Goal: Information Seeking & Learning: Find specific fact

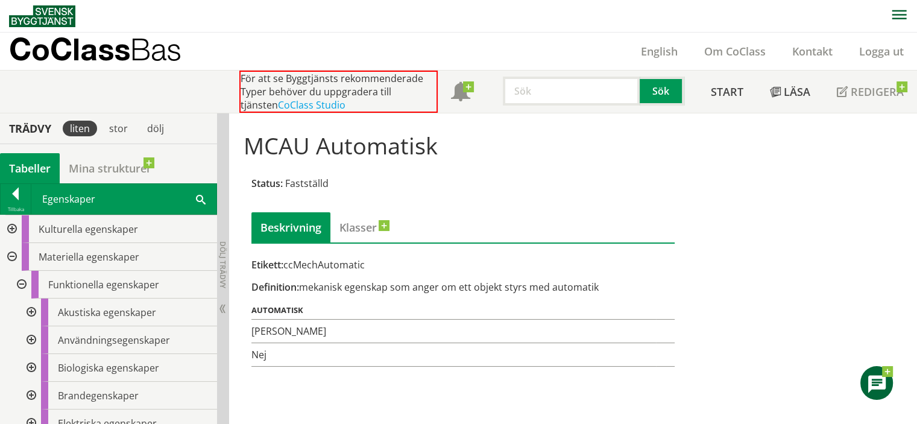
click at [541, 99] on input "text" at bounding box center [571, 91] width 137 height 29
paste input "ccMeasClearWidth"
type input "ccMeasClearWidth"
click at [658, 89] on button "Sök" at bounding box center [661, 91] width 45 height 29
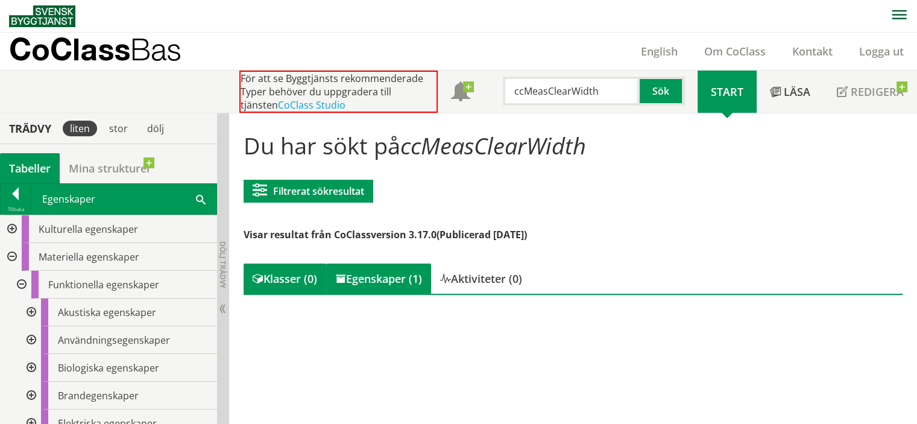
click at [390, 282] on div "Egenskaper (1)" at bounding box center [378, 278] width 105 height 30
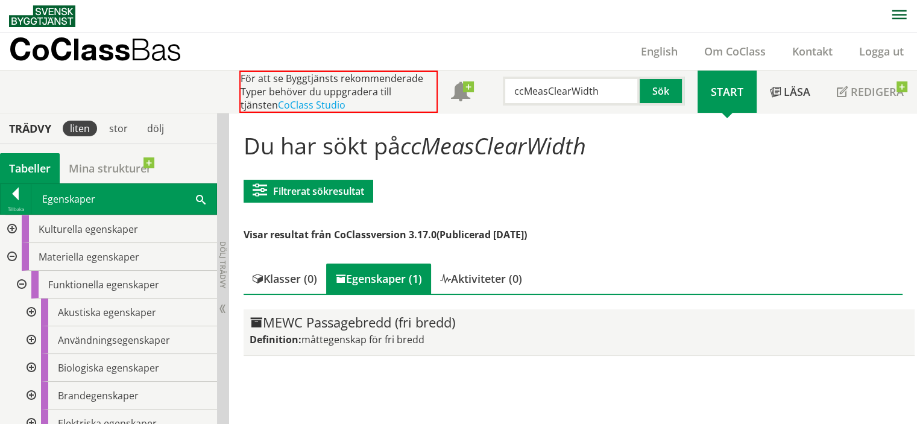
click at [334, 321] on div "MEWC Passagebredd (fri bredd)" at bounding box center [578, 322] width 659 height 14
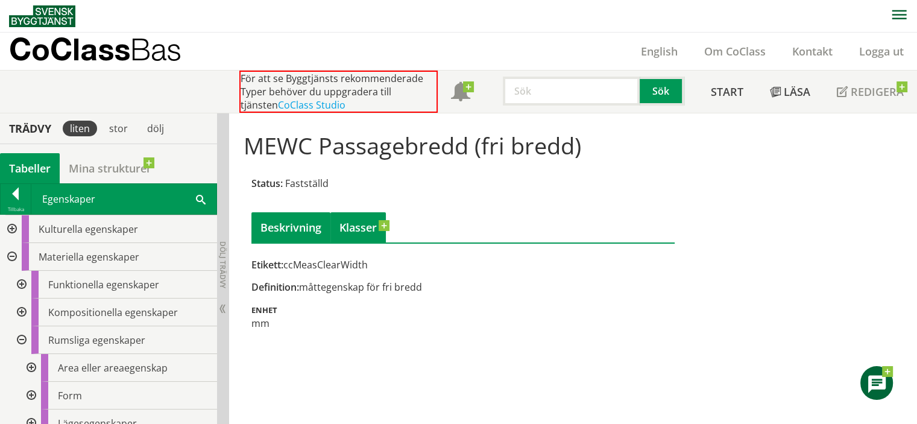
click at [377, 222] on span at bounding box center [377, 227] width 0 height 14
click at [538, 98] on input "text" at bounding box center [571, 91] width 137 height 29
paste input "Energiklass"
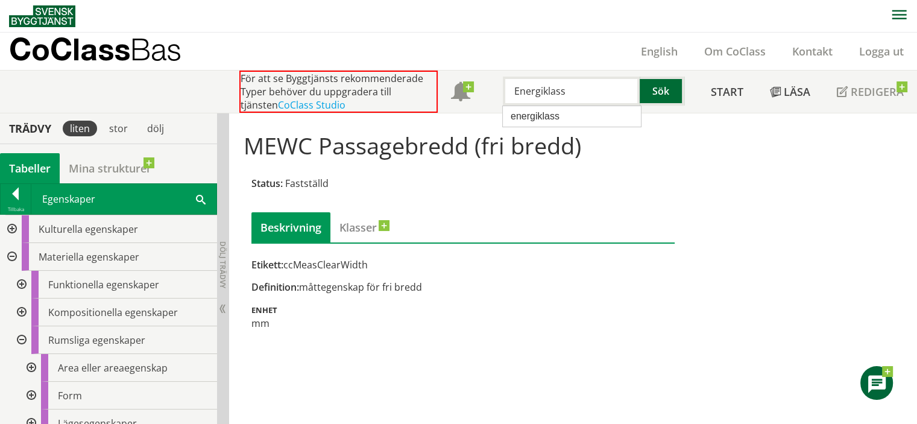
type input "Energiklass"
click at [665, 93] on button "Sök" at bounding box center [661, 91] width 45 height 29
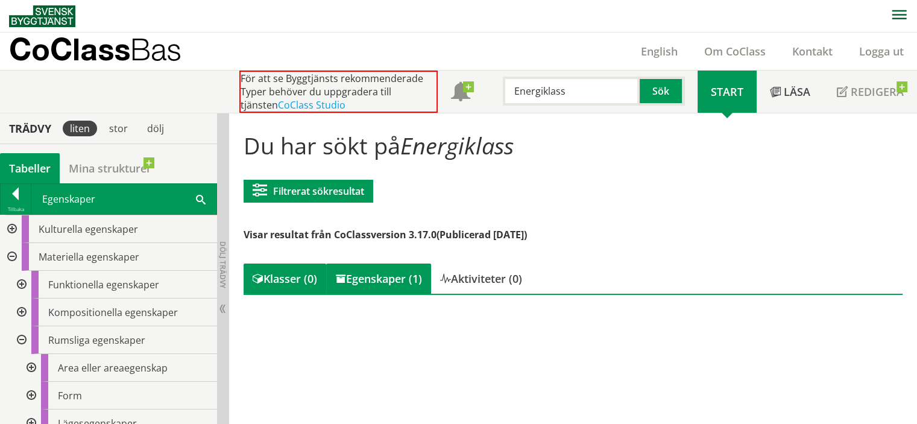
click at [381, 286] on div "Egenskaper (1)" at bounding box center [378, 278] width 105 height 30
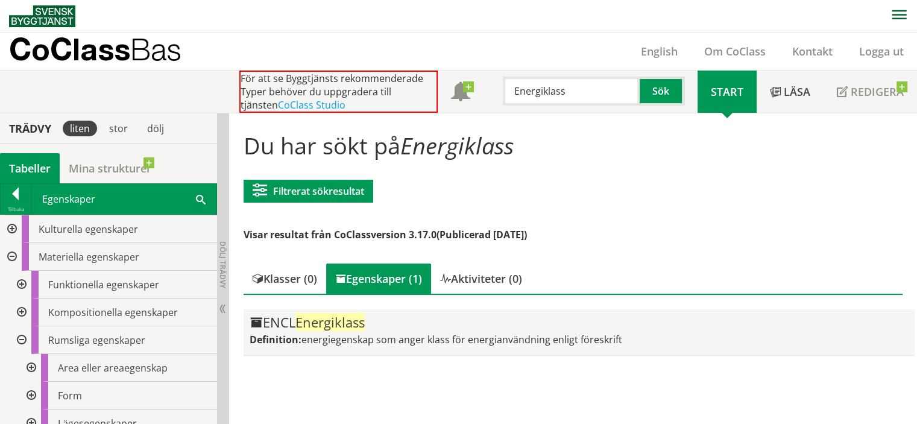
click at [340, 325] on span "Energiklass" at bounding box center [329, 322] width 69 height 18
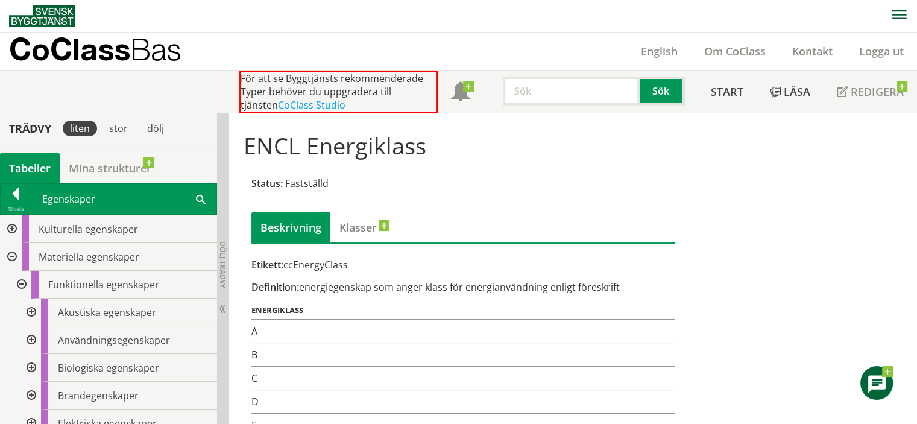
click at [562, 77] on input "text" at bounding box center [571, 91] width 137 height 29
click at [673, 87] on button "Sök" at bounding box center [661, 91] width 45 height 29
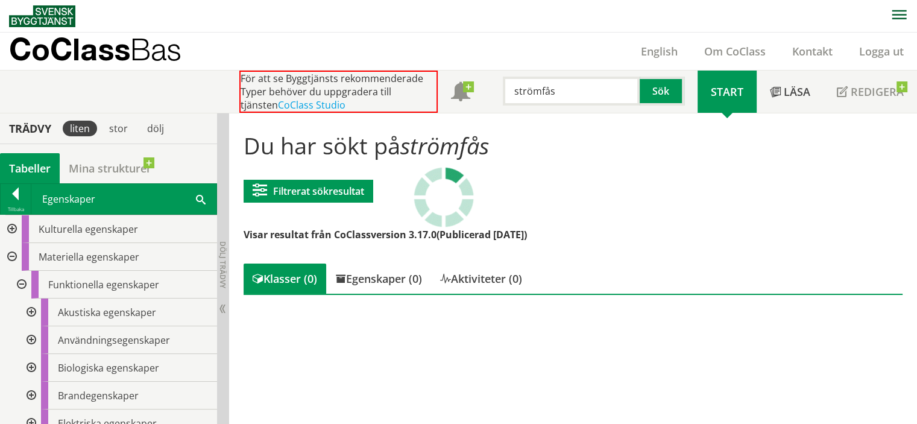
click at [566, 85] on input "strömfås" at bounding box center [571, 91] width 137 height 29
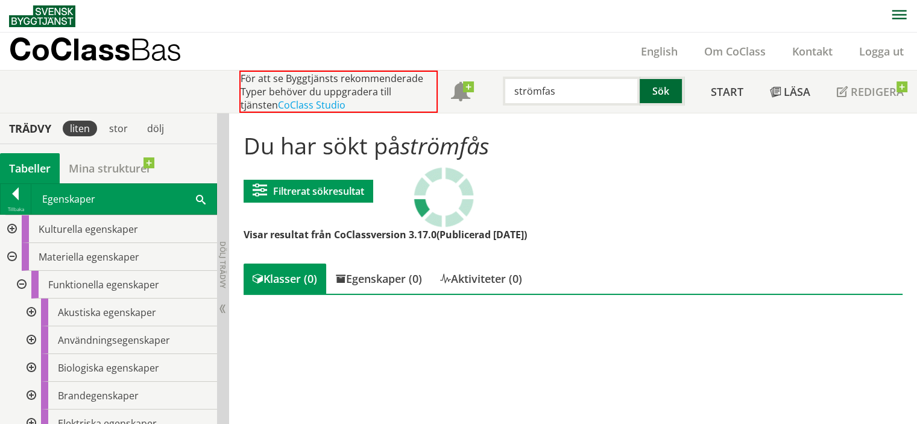
click at [646, 100] on button "Sök" at bounding box center [661, 91] width 45 height 29
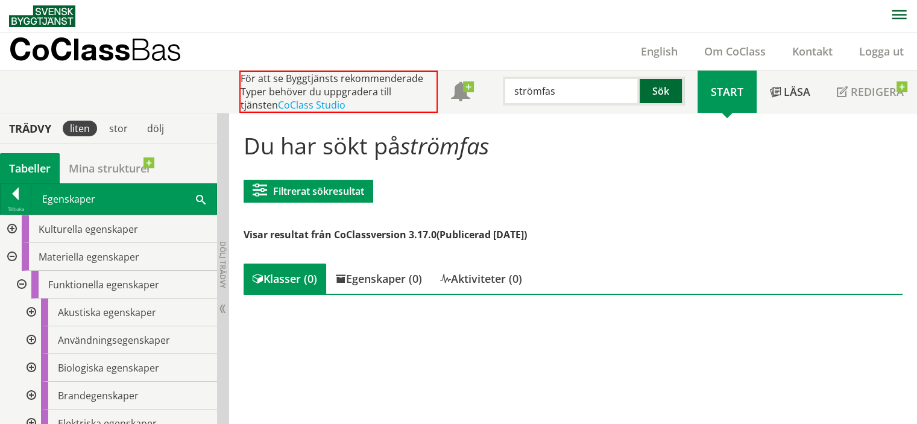
click at [657, 92] on button "Sök" at bounding box center [661, 91] width 45 height 29
drag, startPoint x: 582, startPoint y: 101, endPoint x: 480, endPoint y: 101, distance: 102.4
click at [480, 101] on div "För att se Byggtjänsts rekommenderade Typer behöver du uppgradera till tjänsten…" at bounding box center [468, 92] width 458 height 42
paste input "ccElectricalPhase"
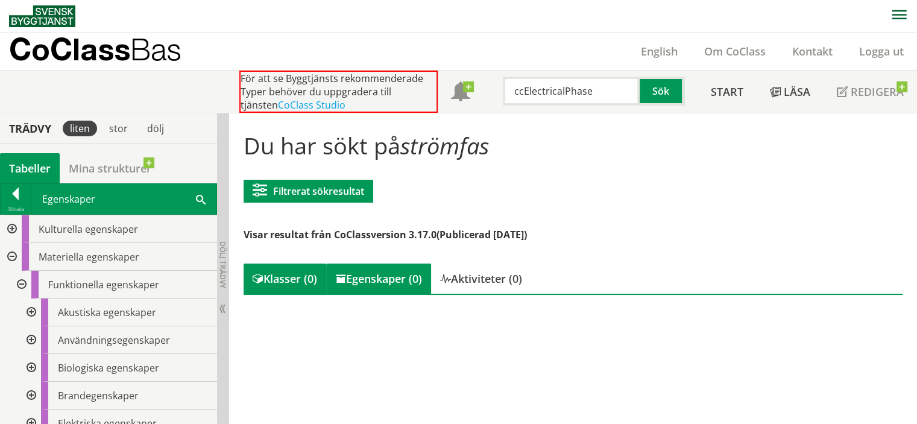
click at [403, 277] on div "Egenskaper (0)" at bounding box center [378, 278] width 105 height 30
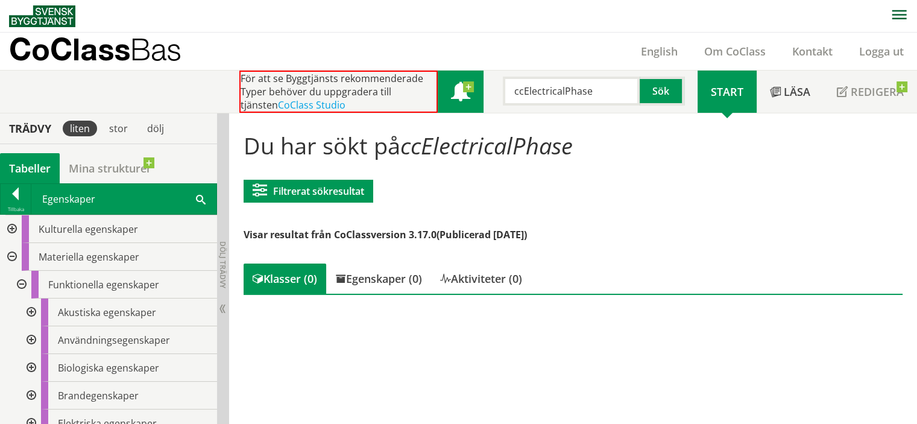
drag, startPoint x: 597, startPoint y: 90, endPoint x: 460, endPoint y: 91, distance: 136.8
click at [460, 91] on div "För att se Byggtjänsts rekommenderade Typer behöver du uppgradera till tjänsten…" at bounding box center [468, 92] width 458 height 42
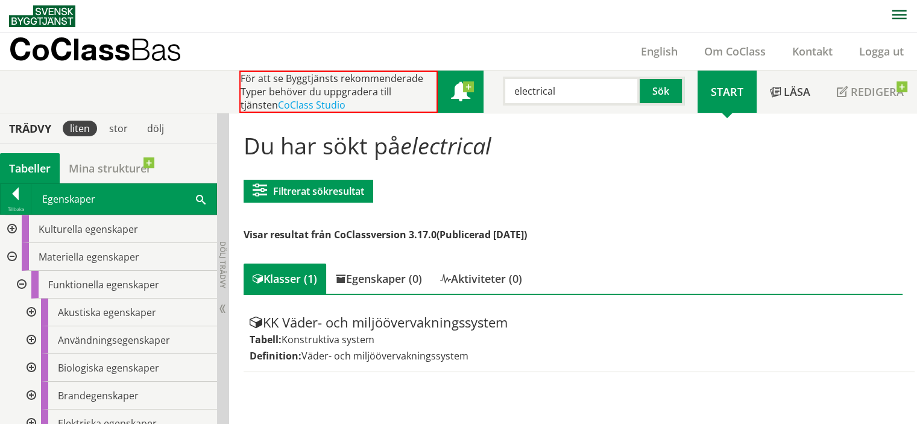
drag, startPoint x: 552, startPoint y: 96, endPoint x: 448, endPoint y: 103, distance: 103.9
click at [448, 103] on div "För att se Byggtjänsts rekommenderade Typer behöver du uppgradera till tjänsten…" at bounding box center [468, 92] width 458 height 42
type input "equipment"
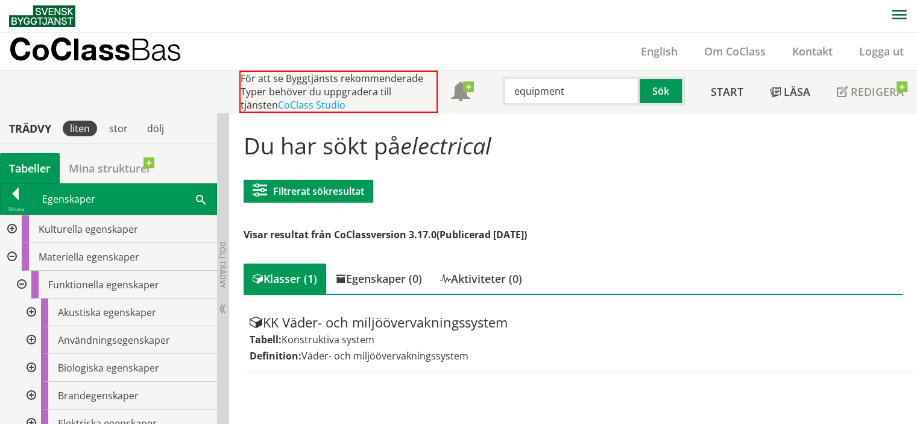
drag, startPoint x: 583, startPoint y: 101, endPoint x: 429, endPoint y: 113, distance: 154.7
click at [429, 113] on body "AMA AMA Beskrivningsverktyg AMA Funktion BSAB Bygginfo Byggjura Byggkatalogen B…" at bounding box center [458, 212] width 917 height 424
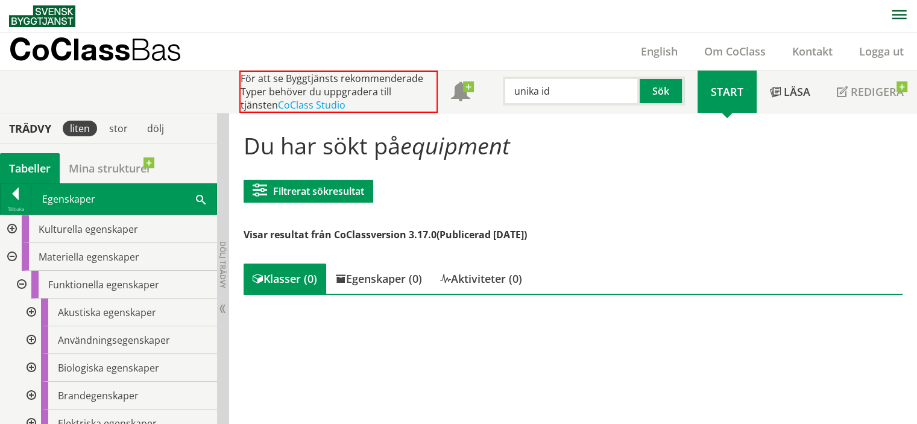
type input "unika id"
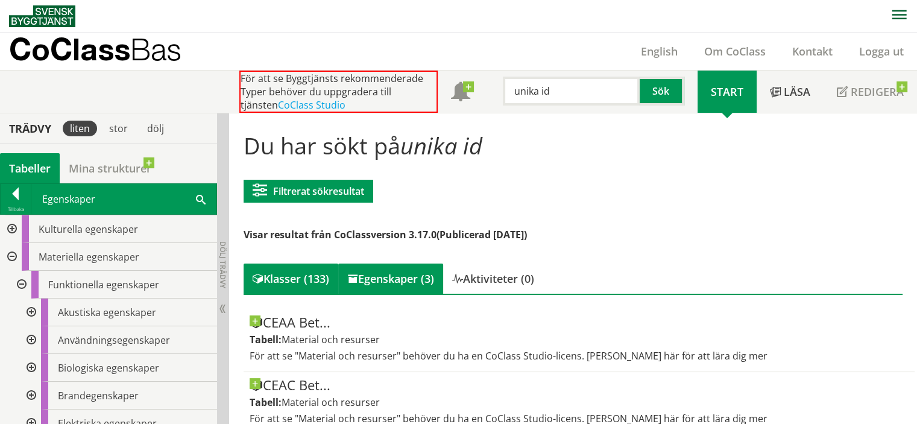
click at [389, 272] on div "Egenskaper (3)" at bounding box center [390, 278] width 105 height 30
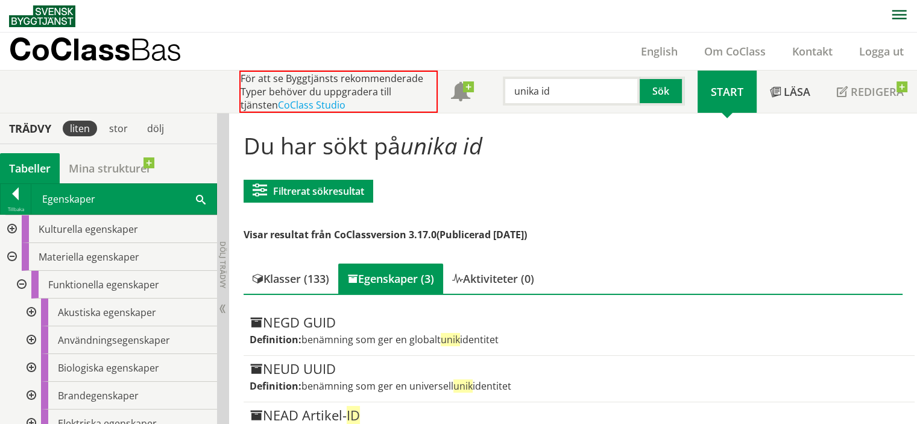
scroll to position [29, 0]
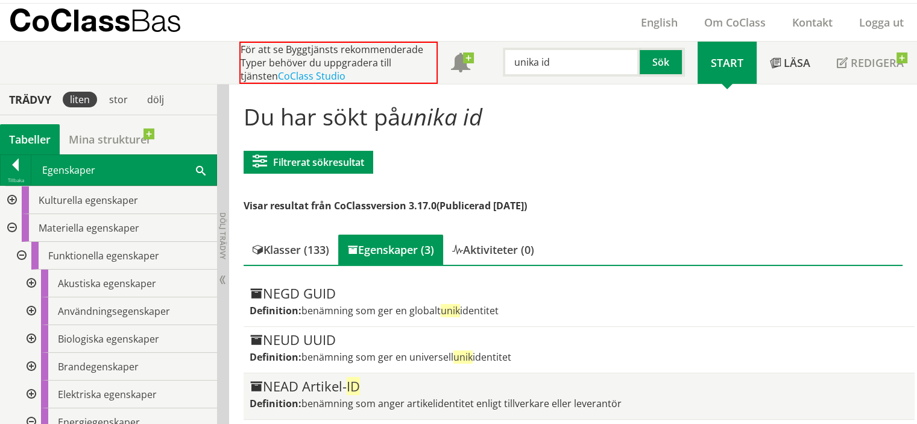
click at [350, 393] on div "NEAD Artikel- ID Definition: benämning som anger artikelidentitet enligt tillve…" at bounding box center [578, 396] width 659 height 34
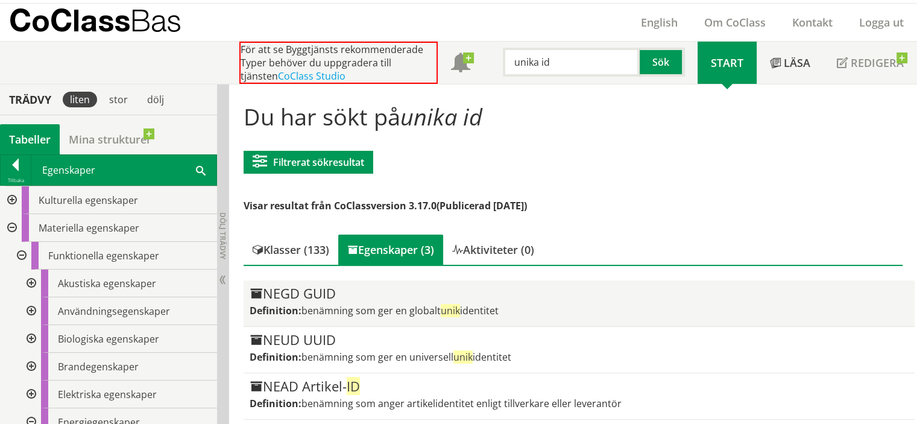
click at [378, 307] on span "benämning som ger en globalt unik identitet" at bounding box center [399, 310] width 197 height 13
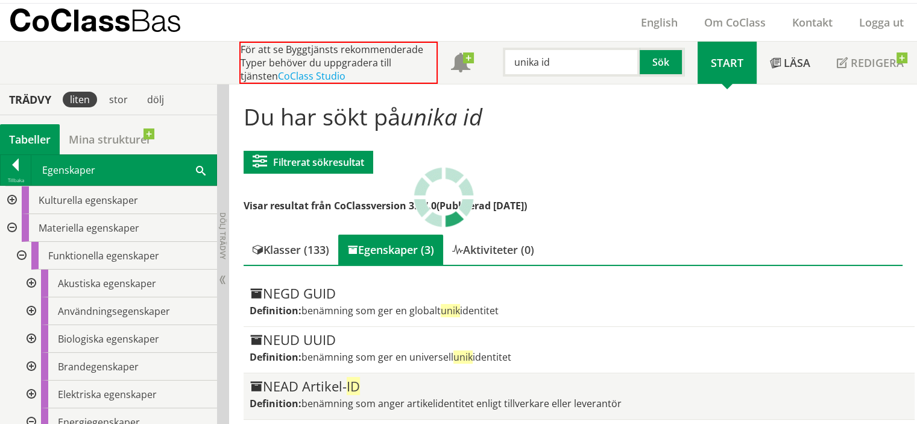
click at [349, 386] on span "ID" at bounding box center [353, 386] width 13 height 18
click at [359, 386] on div "NEAD Artikel- ID" at bounding box center [578, 386] width 659 height 14
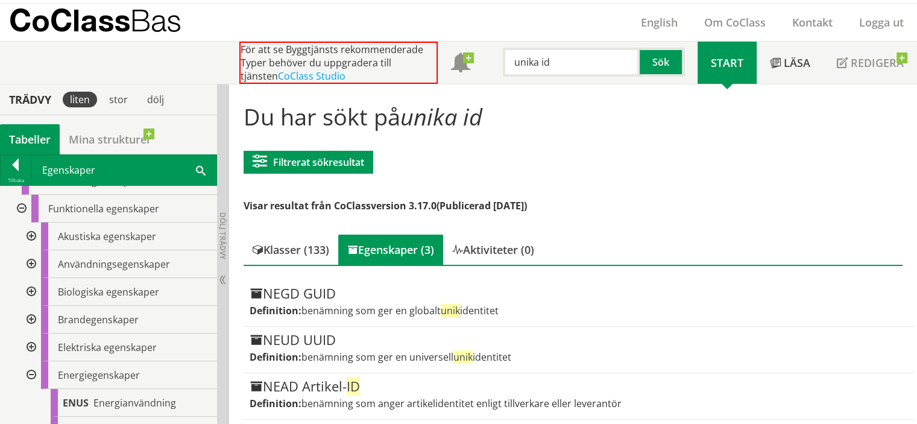
scroll to position [84, 0]
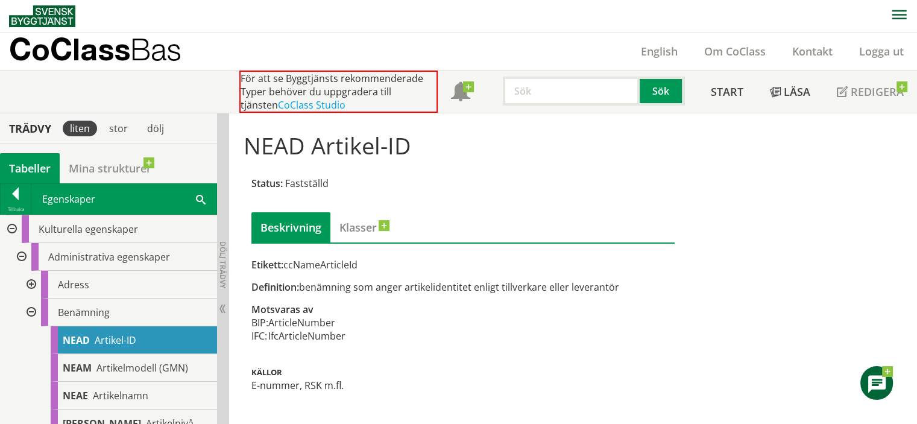
click at [31, 312] on div at bounding box center [30, 312] width 22 height 28
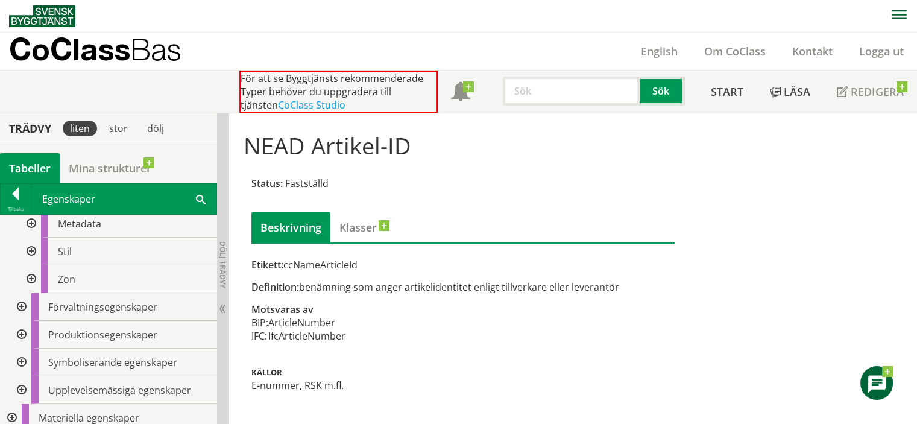
scroll to position [207, 0]
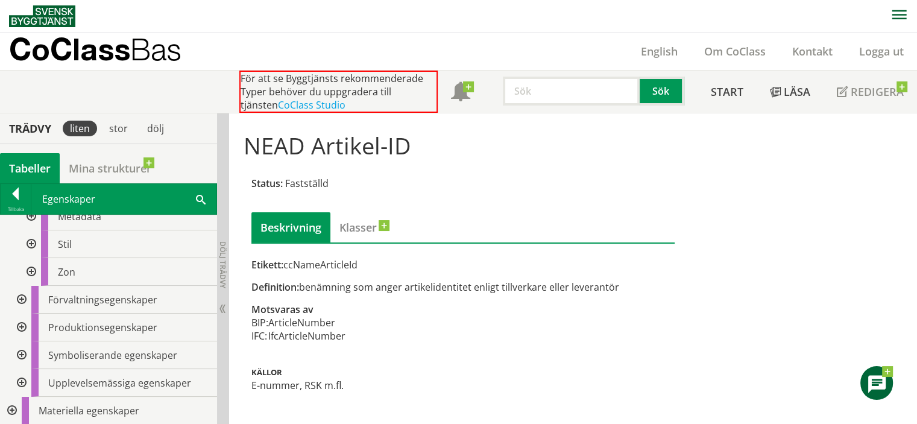
click at [18, 303] on div at bounding box center [21, 300] width 22 height 28
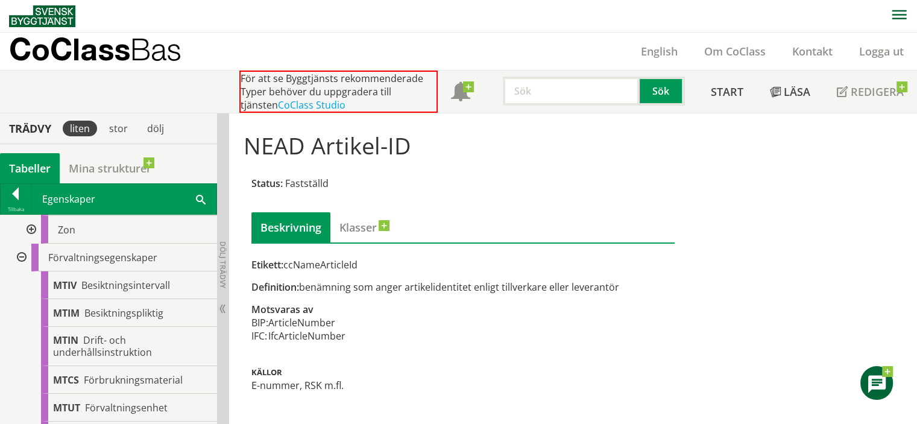
scroll to position [267, 0]
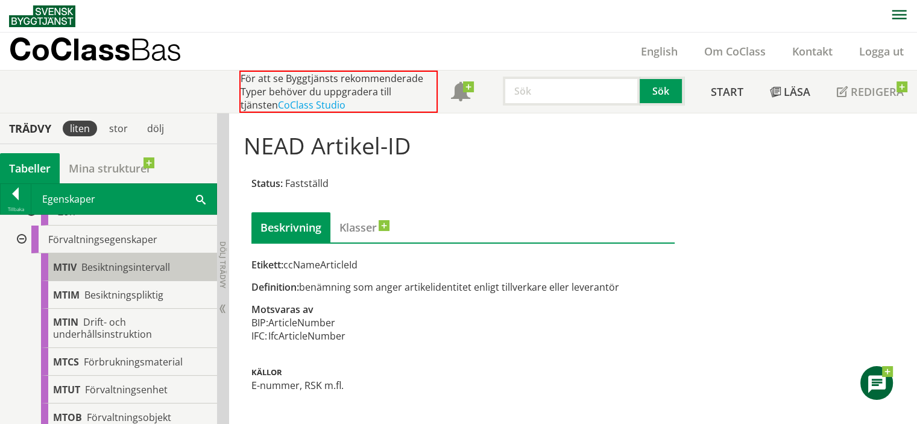
click at [110, 260] on span "Besiktningsintervall" at bounding box center [125, 266] width 89 height 13
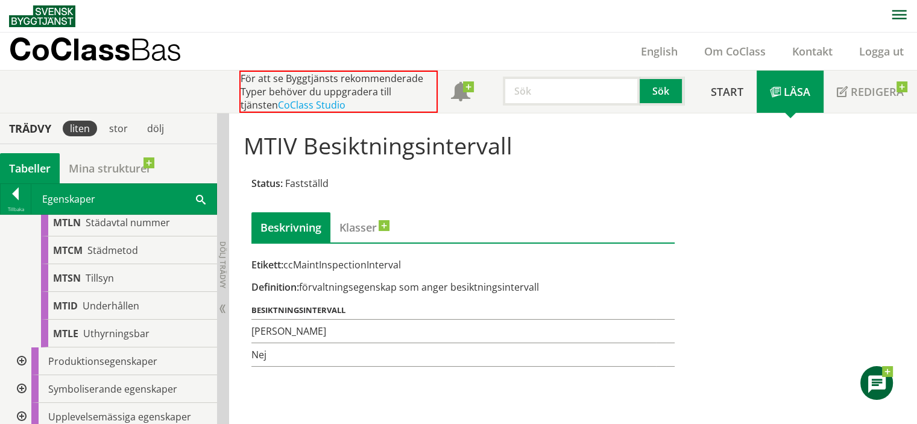
scroll to position [629, 0]
click at [77, 309] on span "MTID" at bounding box center [65, 304] width 25 height 13
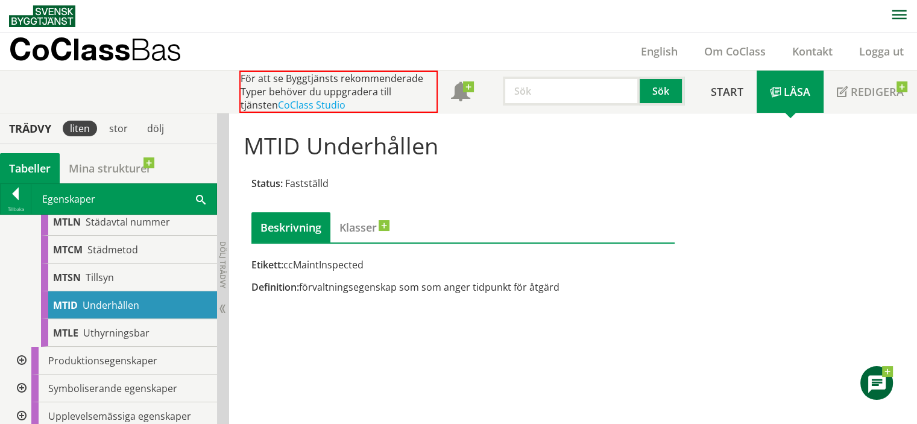
click at [22, 363] on div at bounding box center [21, 361] width 22 height 28
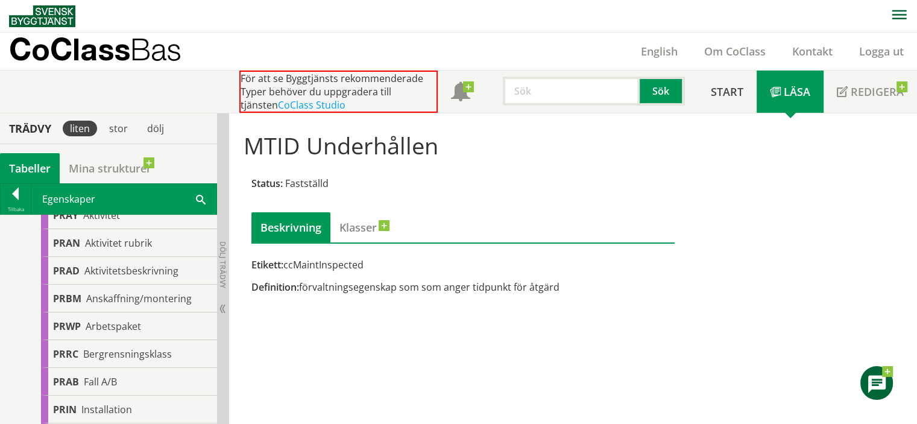
scroll to position [809, 0]
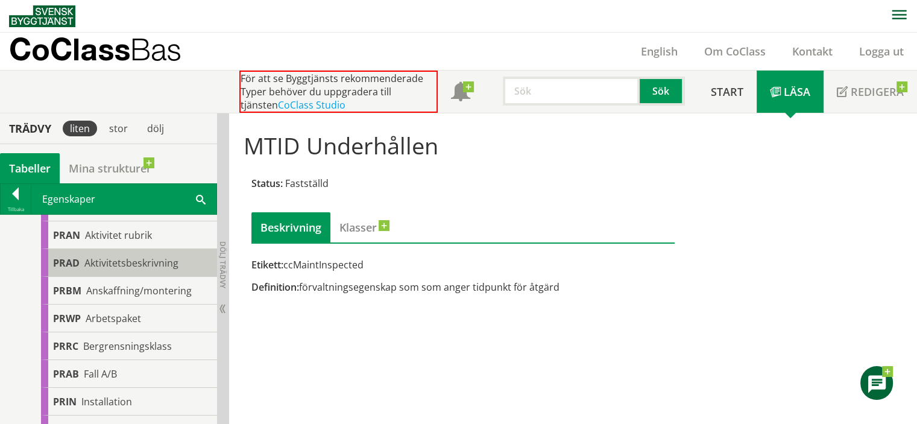
click at [123, 265] on span "Aktivitetsbeskrivning" at bounding box center [131, 262] width 94 height 13
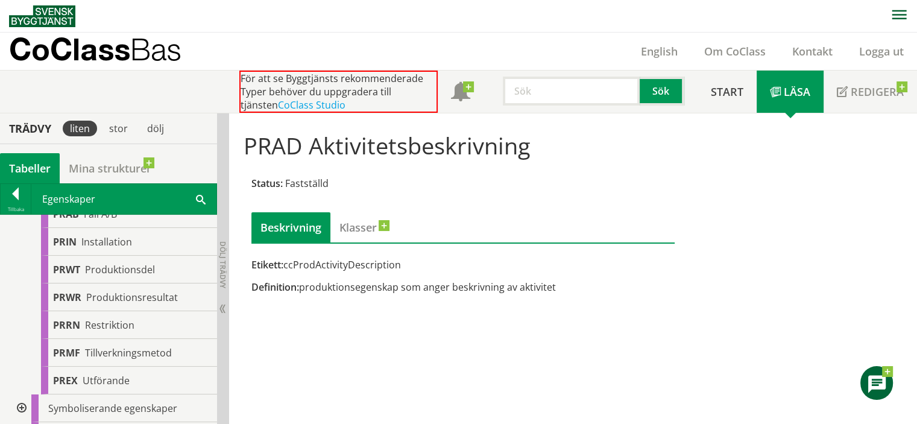
scroll to position [990, 0]
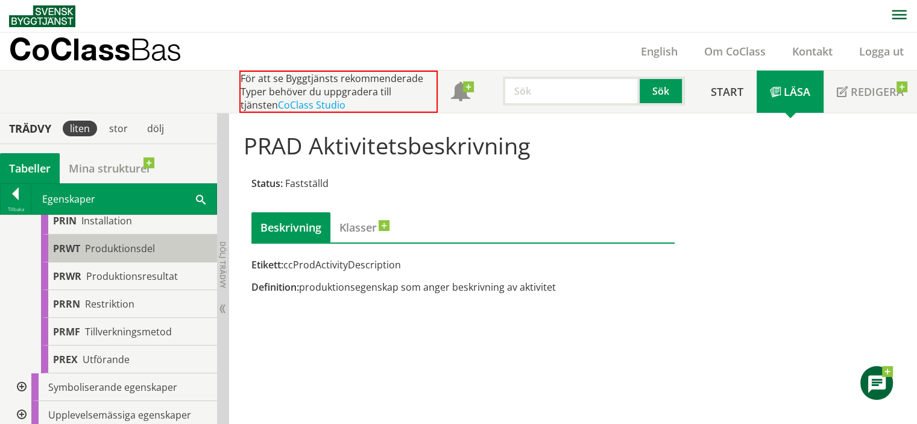
click at [145, 254] on div "PRWT Produktionsdel" at bounding box center [129, 248] width 176 height 28
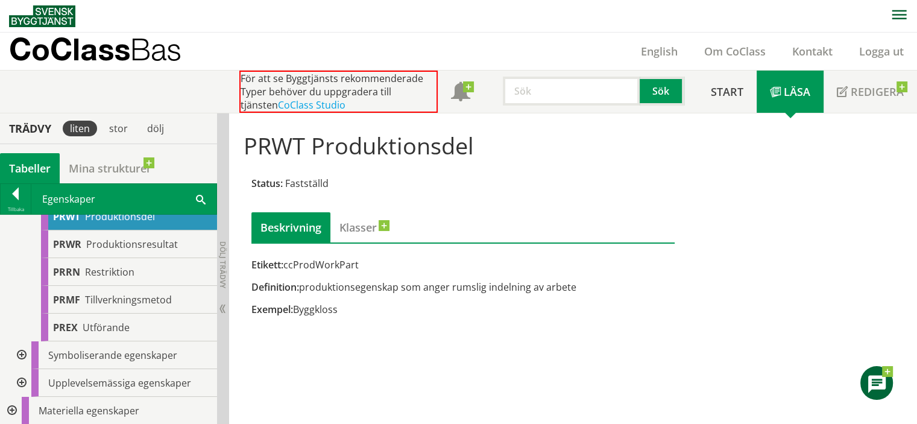
scroll to position [1021, 0]
click at [13, 412] on div at bounding box center [11, 411] width 22 height 28
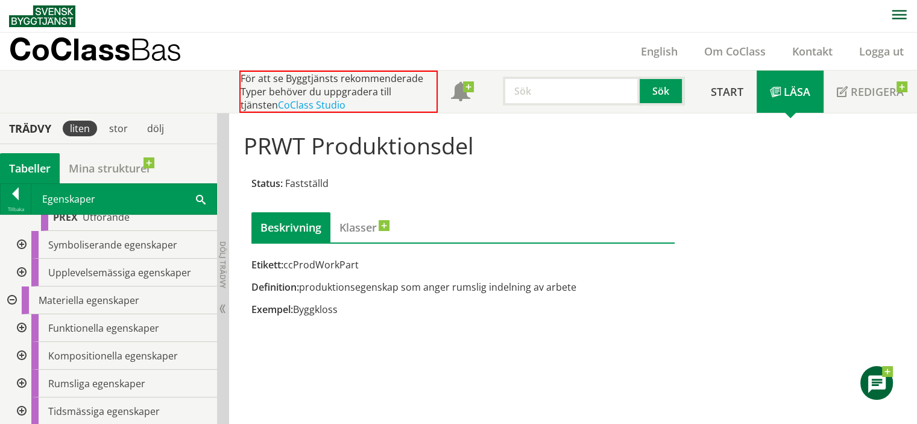
click at [19, 326] on div at bounding box center [21, 328] width 22 height 28
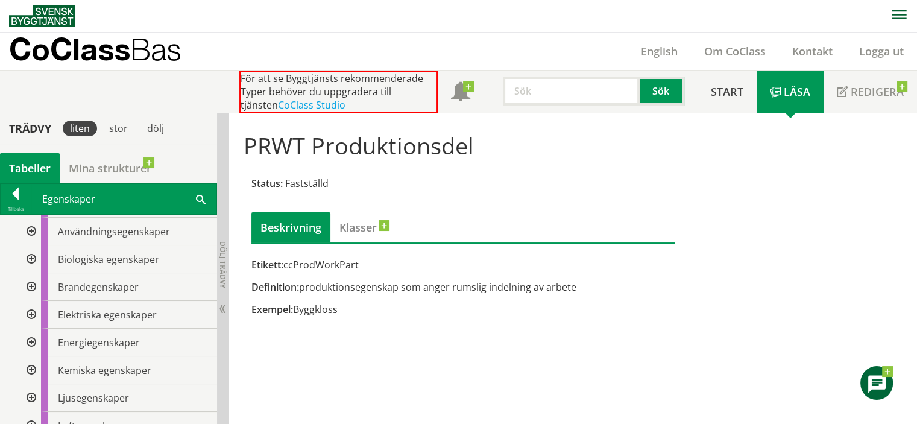
scroll to position [1313, 0]
click at [29, 285] on div at bounding box center [30, 286] width 22 height 28
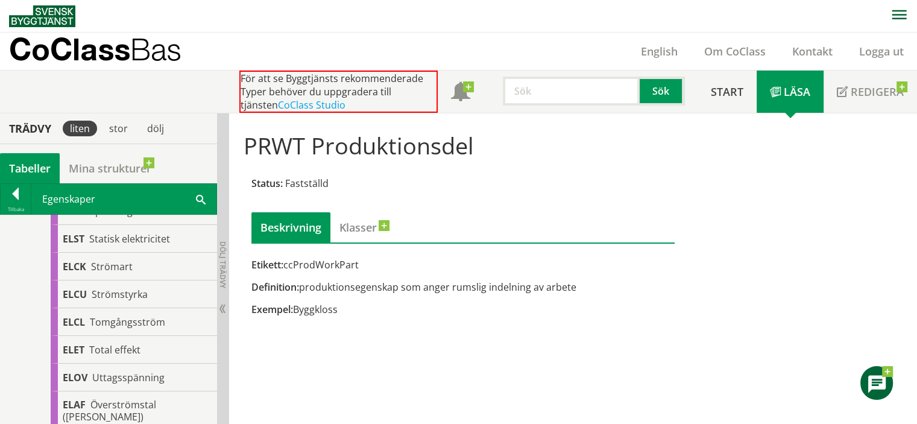
scroll to position [2699, 0]
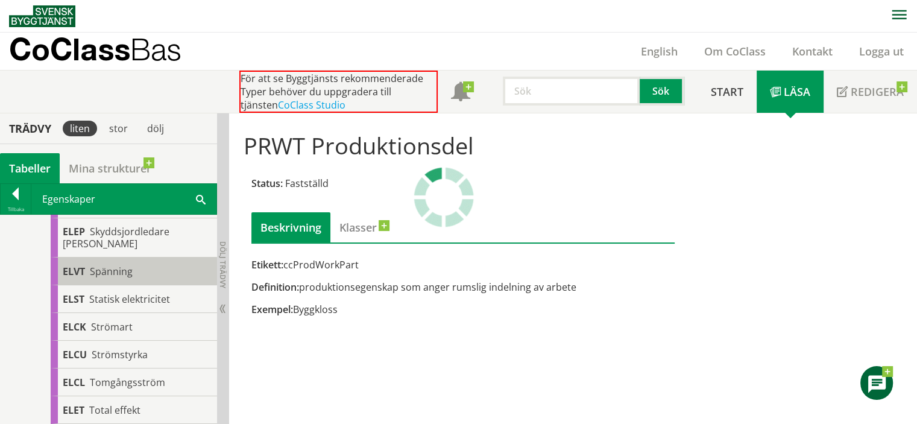
click at [93, 275] on div "ELVT Spänning" at bounding box center [134, 271] width 166 height 28
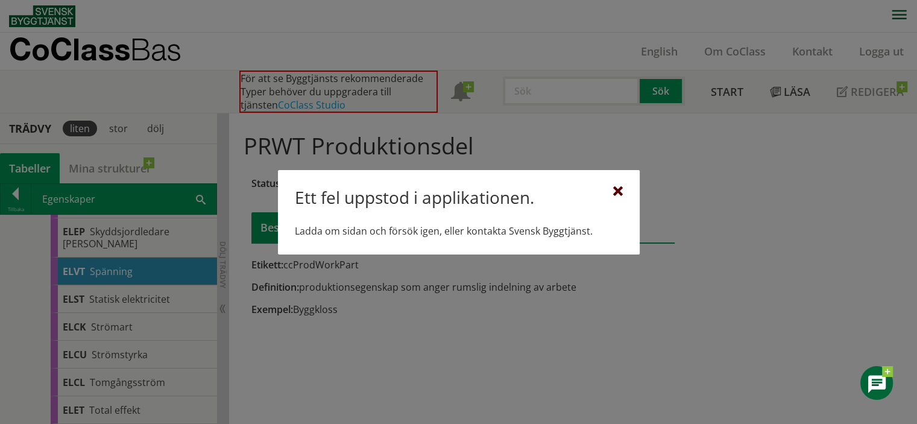
click at [617, 192] on div at bounding box center [618, 192] width 10 height 10
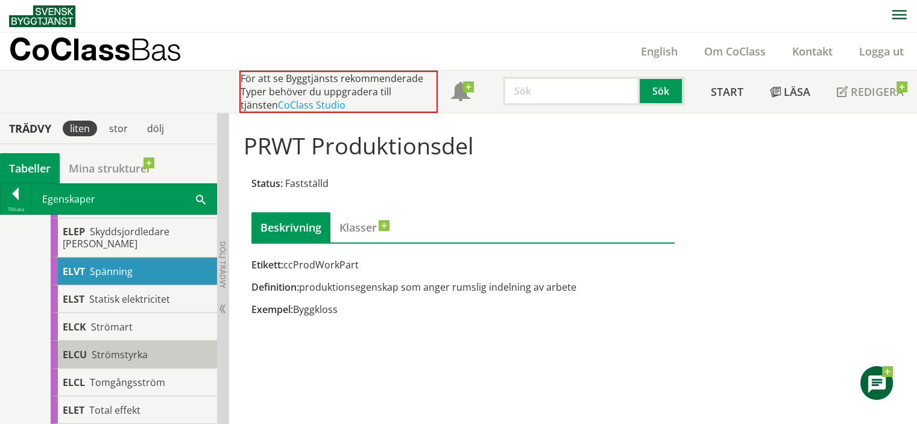
click at [138, 350] on span "Strömstyrka" at bounding box center [120, 354] width 56 height 13
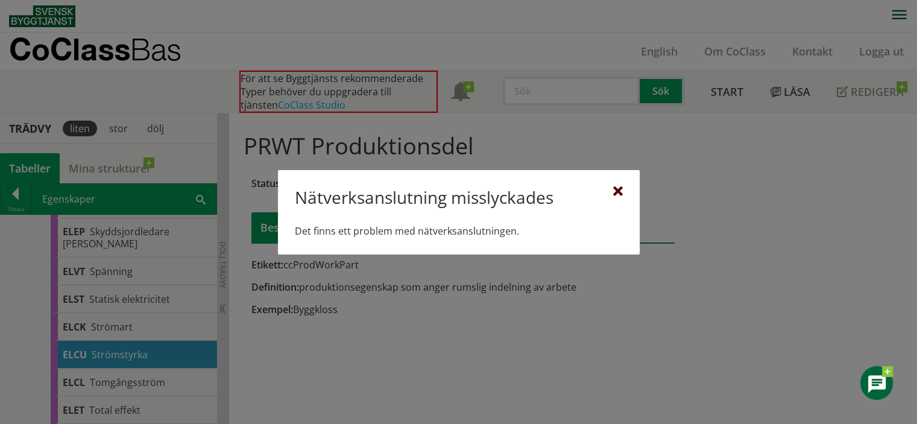
click at [620, 187] on div at bounding box center [618, 192] width 10 height 10
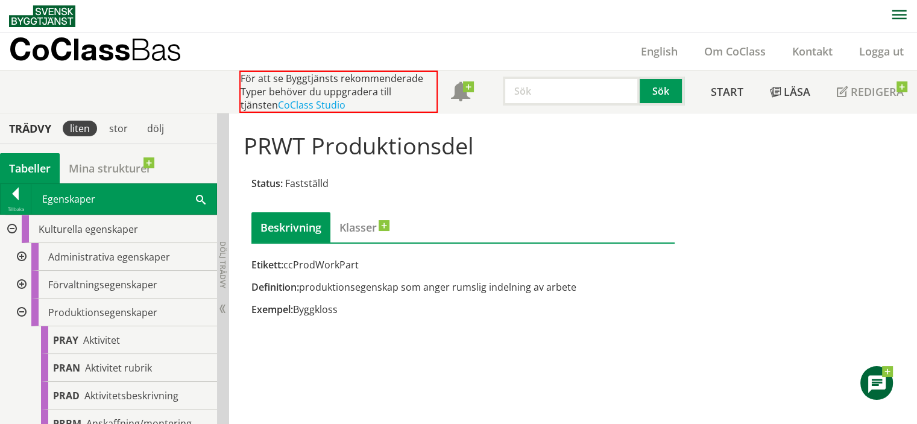
click at [12, 231] on div at bounding box center [11, 229] width 22 height 28
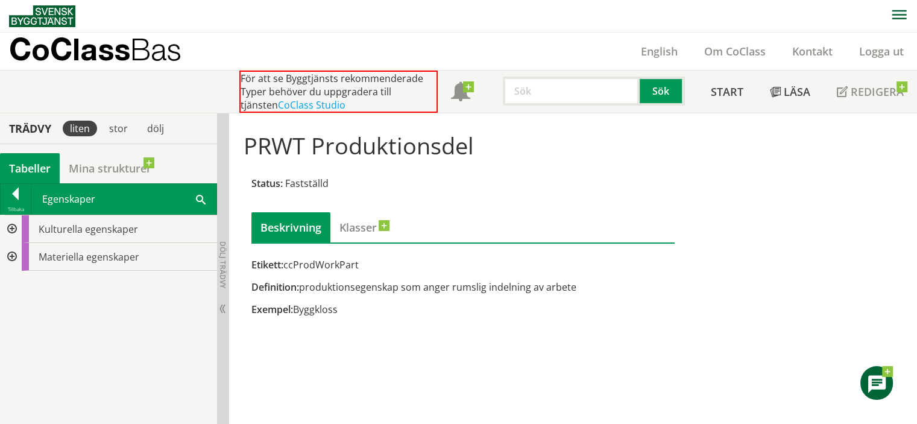
click at [13, 248] on div at bounding box center [11, 257] width 22 height 28
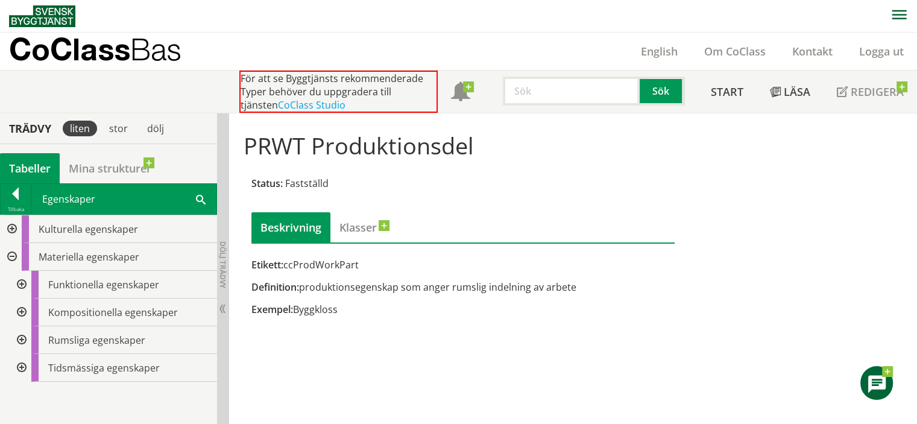
click at [25, 281] on div at bounding box center [21, 285] width 22 height 28
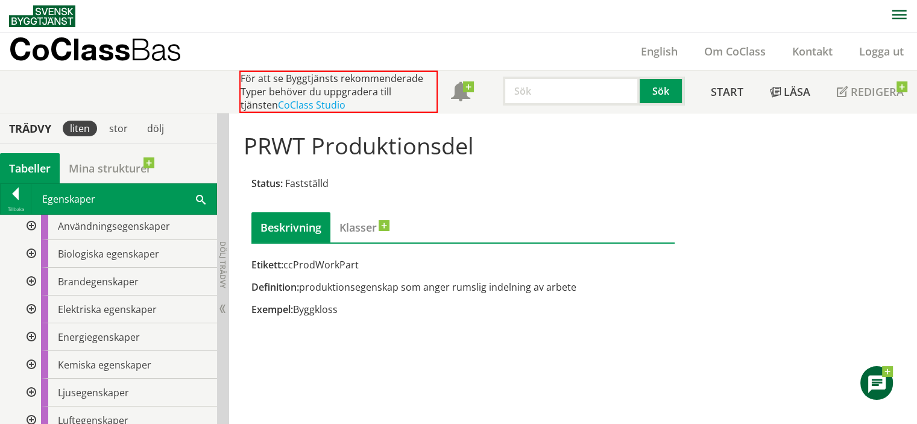
scroll to position [99, 0]
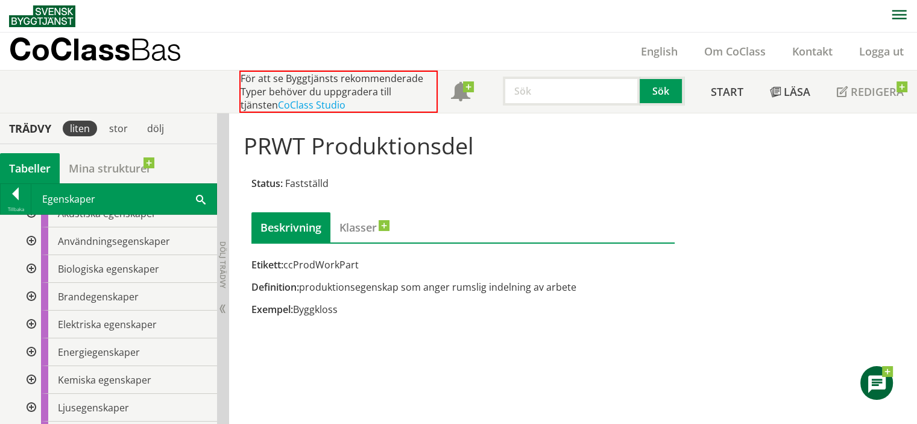
click at [31, 322] on div at bounding box center [30, 324] width 22 height 28
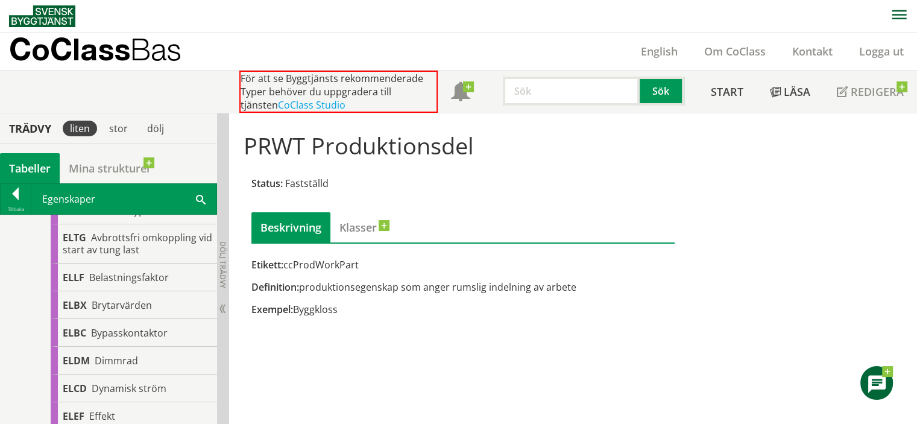
scroll to position [219, 0]
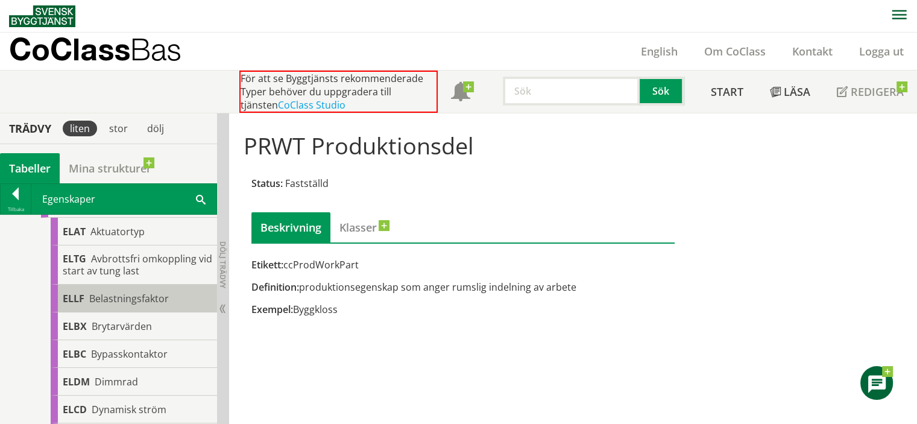
click at [90, 303] on div "ELLF Belastningsfaktor" at bounding box center [134, 298] width 166 height 28
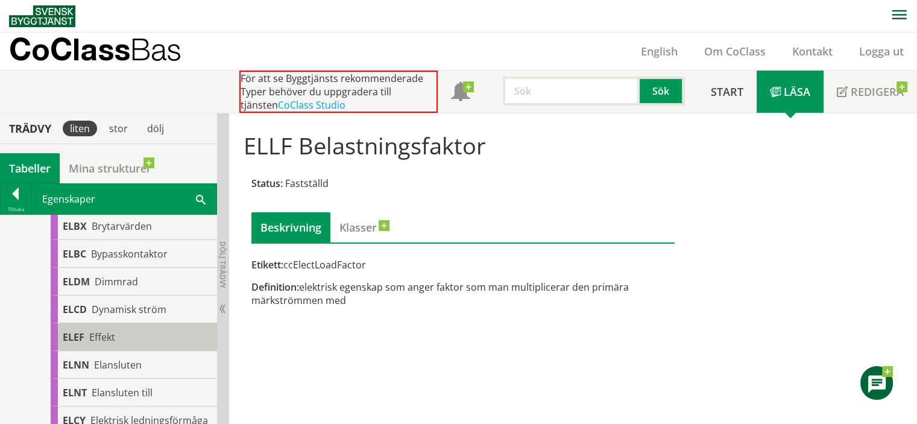
scroll to position [340, 0]
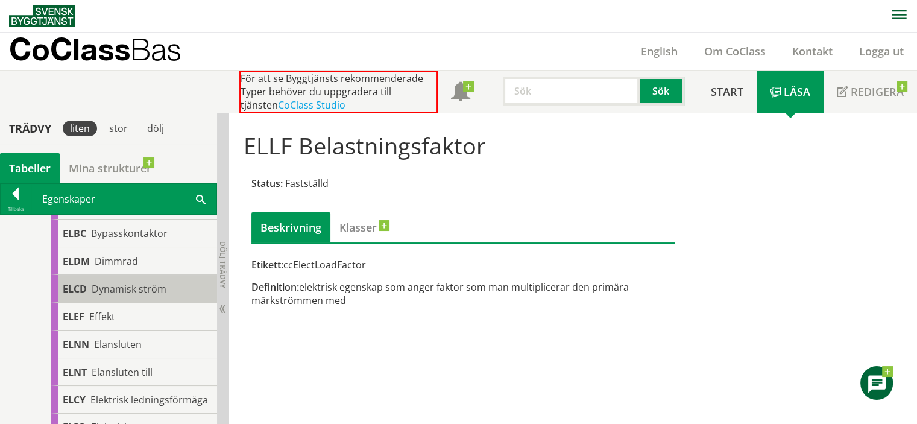
click at [152, 283] on span "Dynamisk ström" at bounding box center [129, 288] width 75 height 13
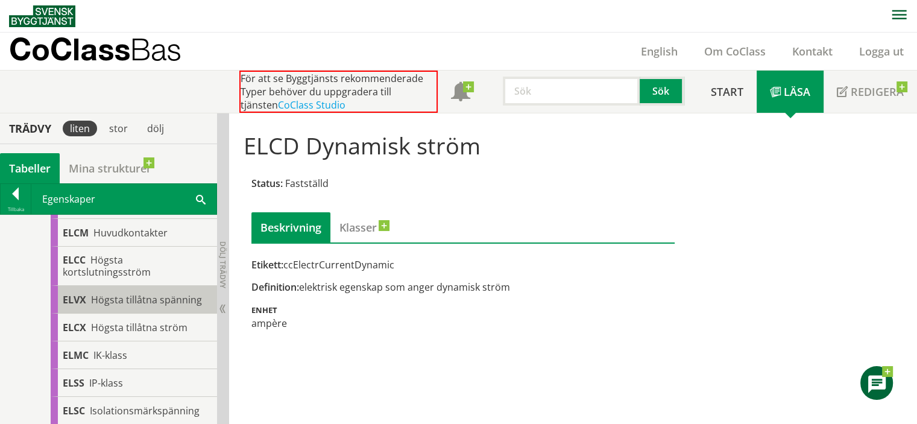
scroll to position [882, 0]
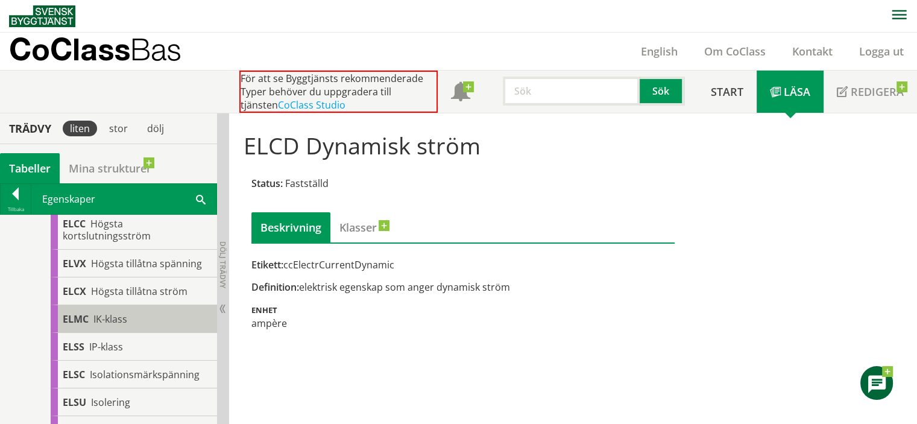
click at [137, 317] on div "ELMC IK-klass" at bounding box center [134, 319] width 166 height 28
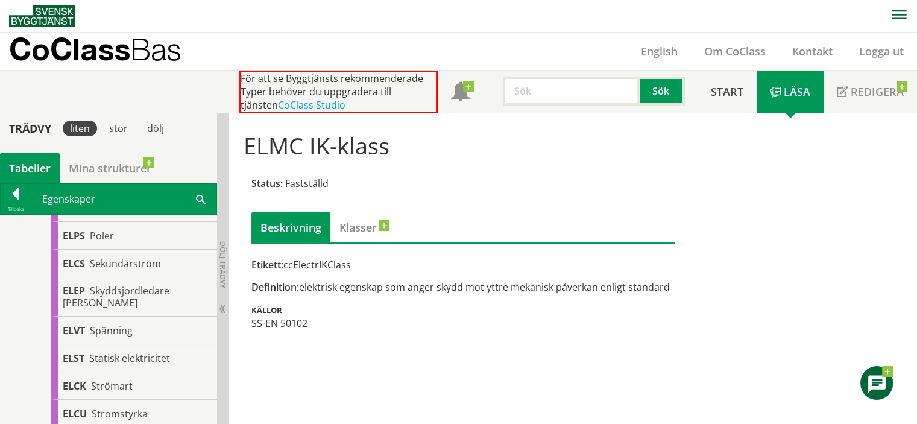
scroll to position [1485, 0]
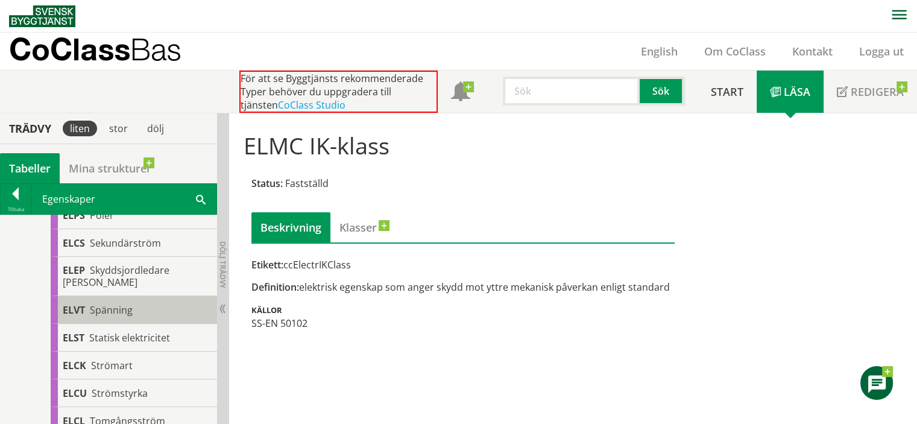
click at [120, 305] on span "Spänning" at bounding box center [111, 309] width 43 height 13
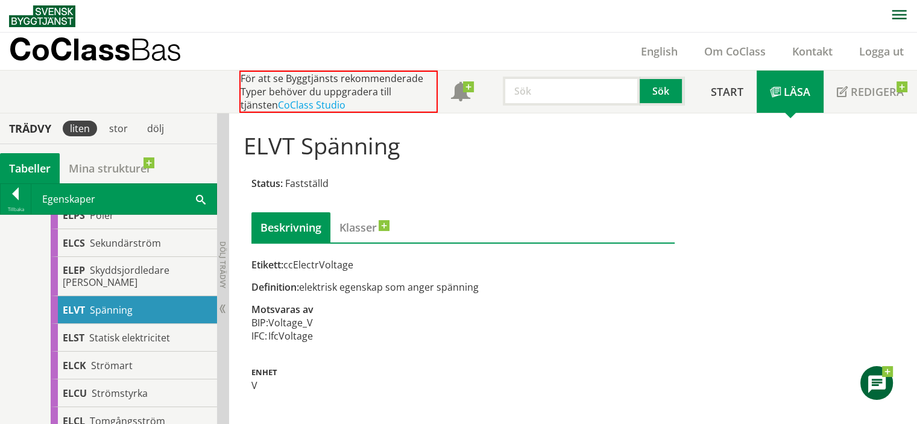
drag, startPoint x: 288, startPoint y: 267, endPoint x: 359, endPoint y: 271, distance: 71.2
click at [359, 271] on div "Etikett: ccElectrVoltage Definition: elektrisk egenskap som anger spänning Mots…" at bounding box center [462, 325] width 423 height 134
drag, startPoint x: 356, startPoint y: 266, endPoint x: 316, endPoint y: 279, distance: 41.9
click at [310, 265] on div "Etikett: ccElectrVoltage" at bounding box center [462, 264] width 423 height 13
click at [525, 82] on input "text" at bounding box center [571, 91] width 137 height 29
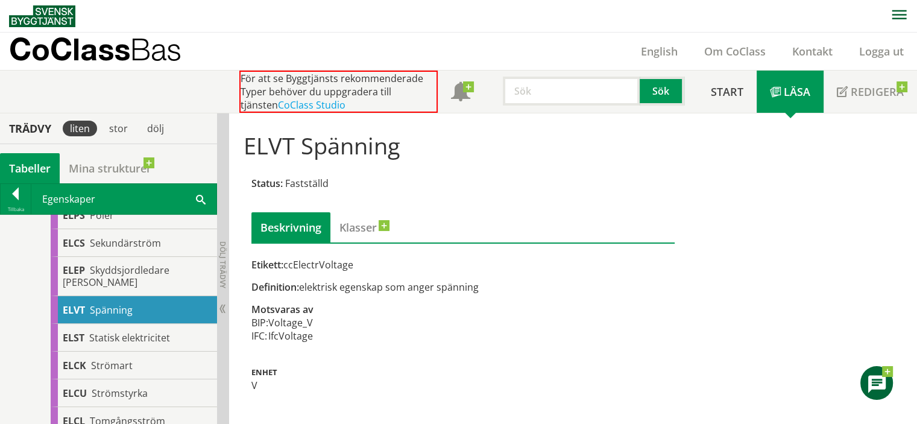
paste input "ccMechAutomatic"
type input "ccMechAutomatic"
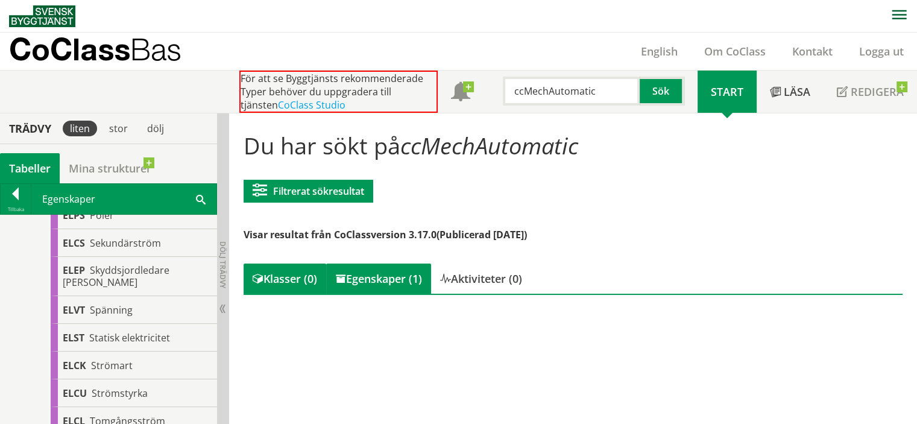
click at [357, 288] on div "Egenskaper (1)" at bounding box center [378, 278] width 105 height 30
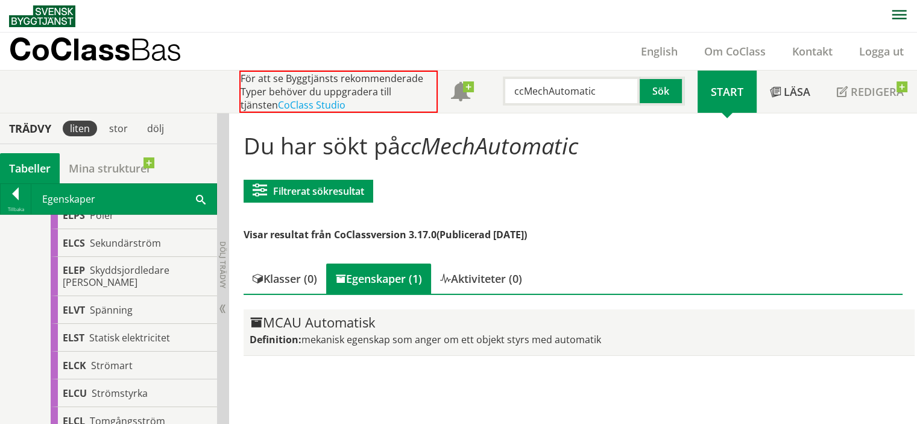
click at [331, 324] on div "MCAU Automatisk" at bounding box center [578, 322] width 659 height 14
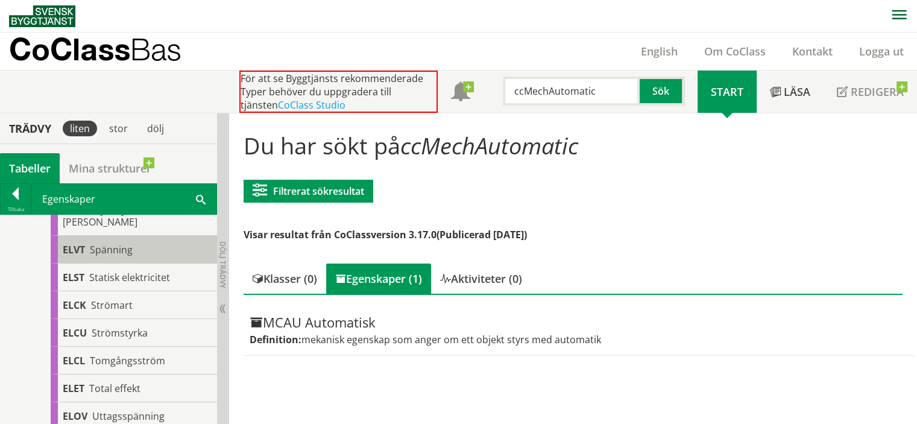
scroll to position [1726, 0]
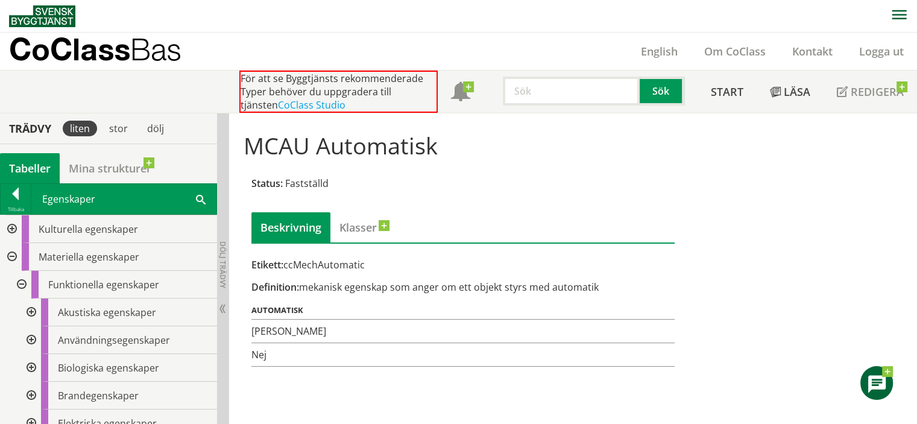
click at [545, 98] on input "text" at bounding box center [571, 91] width 137 height 29
paste input "bhBVBID"
click at [659, 89] on button "Sök" at bounding box center [661, 91] width 45 height 29
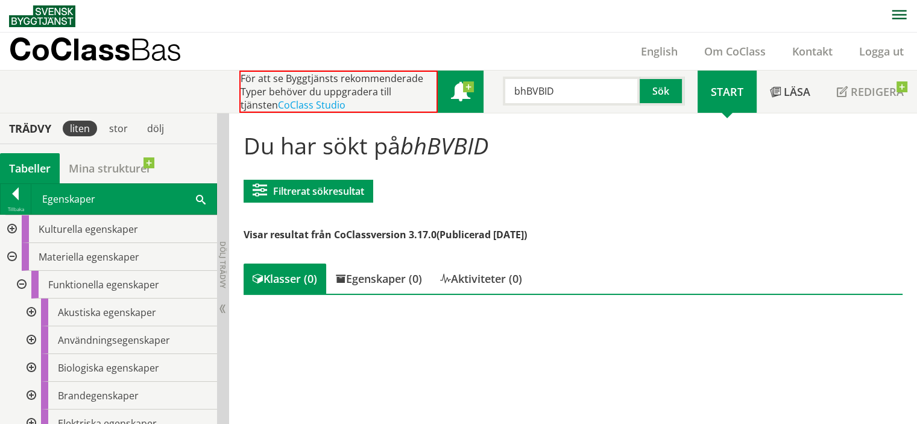
drag, startPoint x: 579, startPoint y: 95, endPoint x: 447, endPoint y: 87, distance: 131.6
click at [447, 87] on div "För att se Byggtjänsts rekommenderade Typer behöver du uppgradera till tjänsten…" at bounding box center [468, 92] width 458 height 42
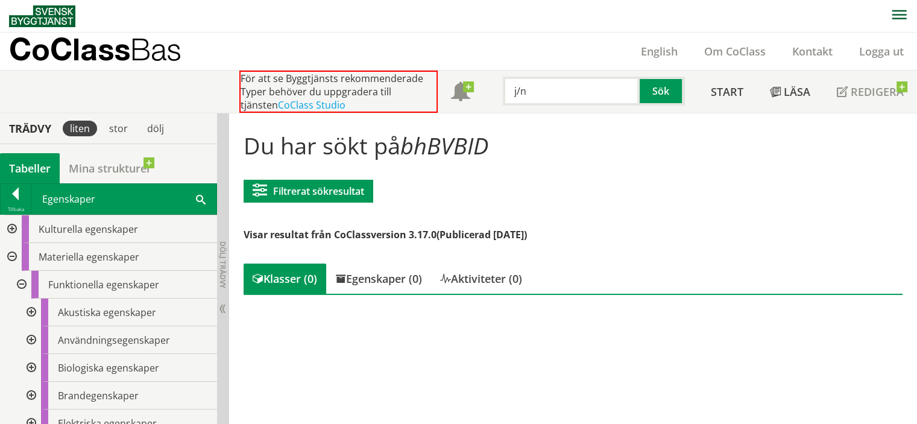
scroll to position [60, 0]
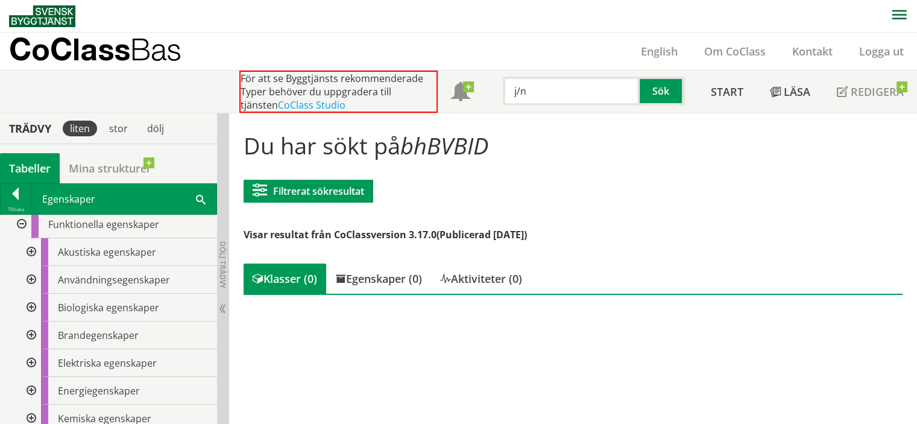
click at [38, 279] on div at bounding box center [30, 280] width 22 height 28
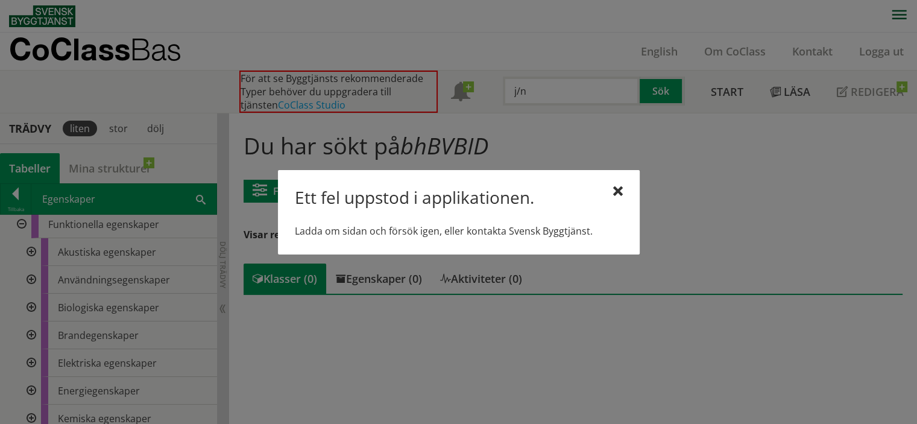
click at [606, 189] on div "Ett fel uppstod i applikationen." at bounding box center [459, 199] width 328 height 25
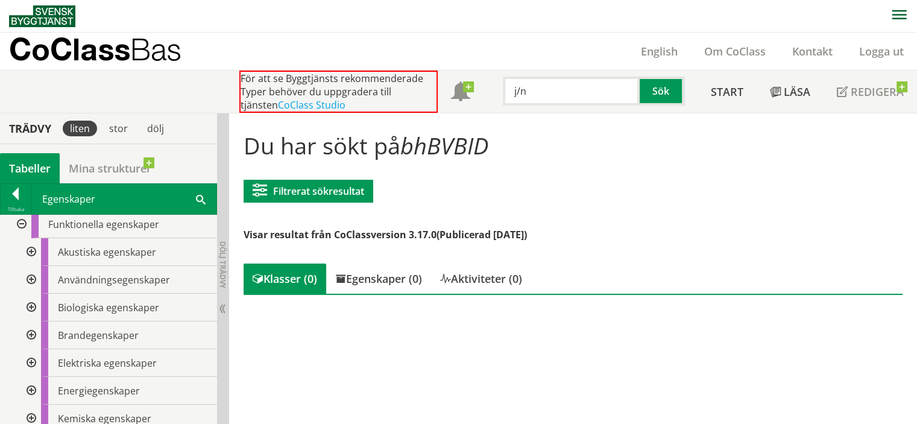
drag, startPoint x: 542, startPoint y: 114, endPoint x: 539, endPoint y: 106, distance: 8.4
click at [542, 114] on div "Du har sökt på bhBVBID Filtrerat sökresultat [GEOGRAPHIC_DATA] CoClass Version …" at bounding box center [573, 214] width 688 height 202
click at [538, 98] on input "j/n" at bounding box center [571, 91] width 137 height 29
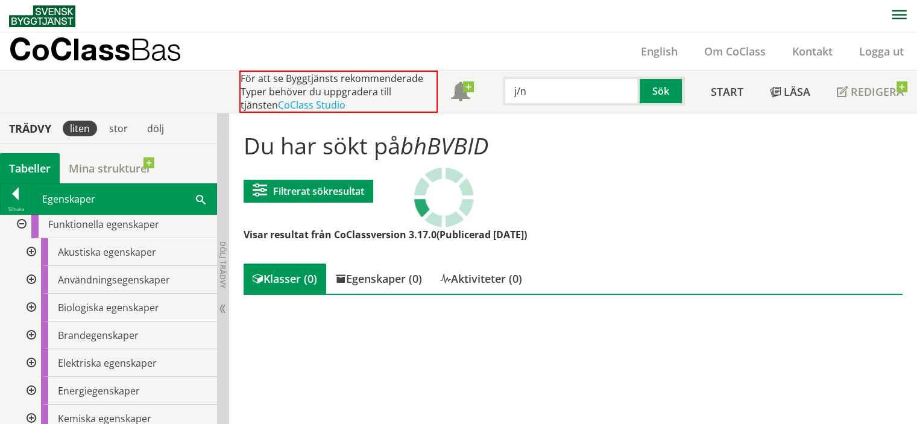
click at [538, 98] on input "j/n" at bounding box center [571, 91] width 137 height 29
paste input "ccNameDesignatio"
type input "ccNameDesignation"
click at [668, 95] on button "Sök" at bounding box center [661, 91] width 45 height 29
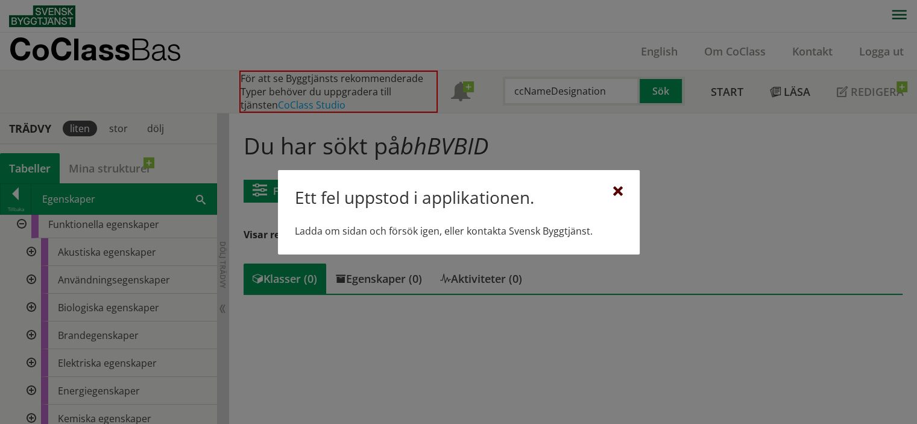
click at [620, 189] on div at bounding box center [618, 192] width 10 height 10
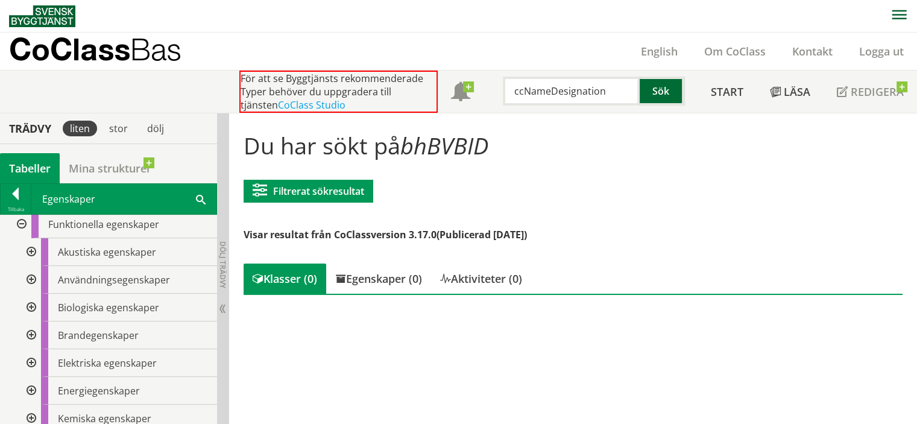
click at [677, 91] on button "Sök" at bounding box center [661, 91] width 45 height 29
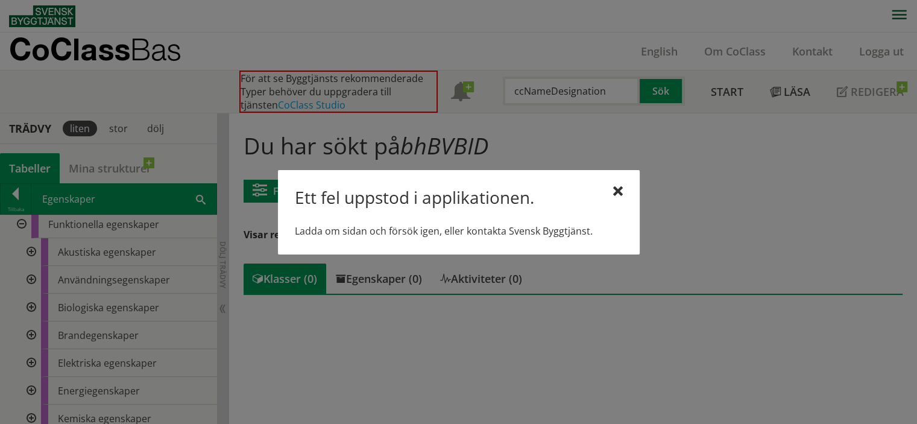
click at [632, 190] on div "Ett fel uppstod i applikationen. Ladda om sidan och försök igen, eller kontakta…" at bounding box center [459, 212] width 362 height 84
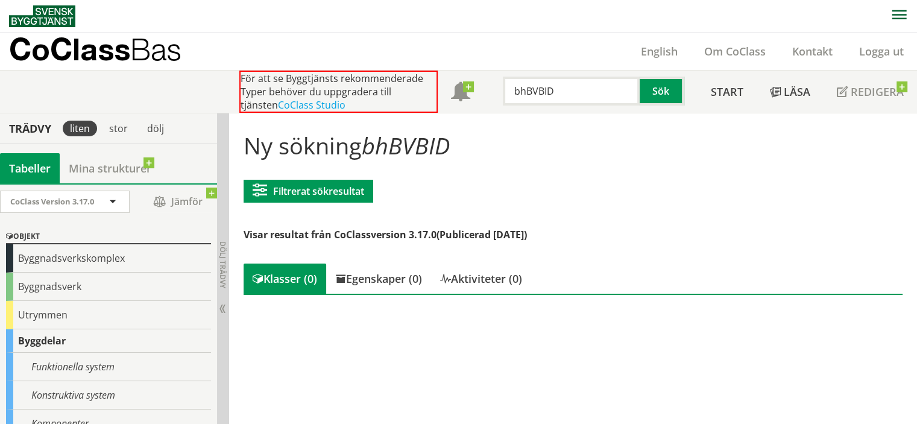
drag, startPoint x: 583, startPoint y: 90, endPoint x: 422, endPoint y: 99, distance: 161.8
click at [422, 99] on div "För att se Byggtjänsts rekommenderade Typer behöver du uppgradera till tjänsten…" at bounding box center [468, 92] width 458 height 42
paste input "ccNameDesignation"
type input "ccNameDesignation"
click at [651, 96] on button "Sök" at bounding box center [661, 91] width 45 height 29
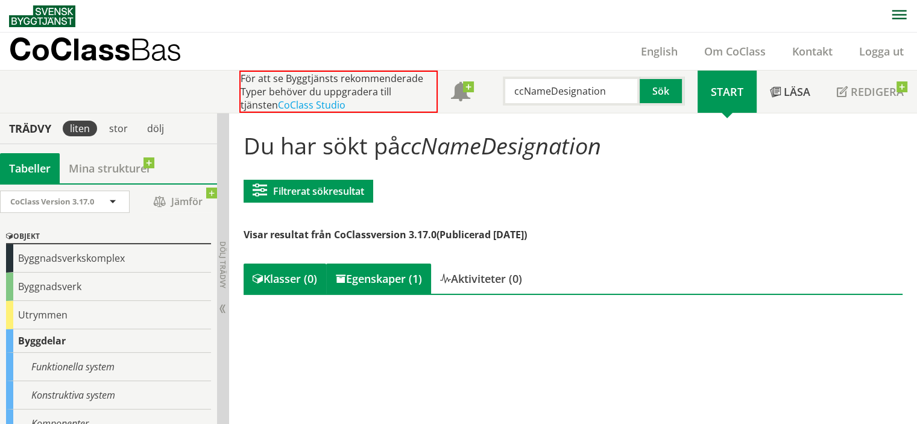
click at [389, 288] on div "Egenskaper (1)" at bounding box center [378, 278] width 105 height 30
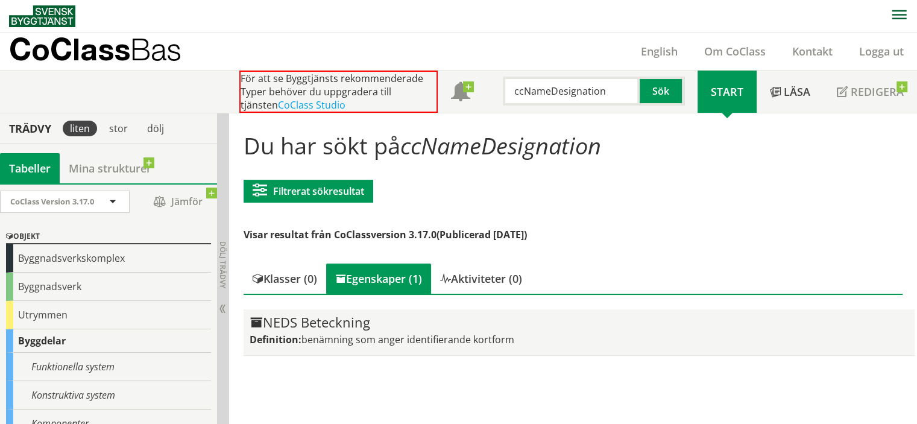
click at [389, 324] on div "NEDS Beteckning" at bounding box center [578, 322] width 659 height 14
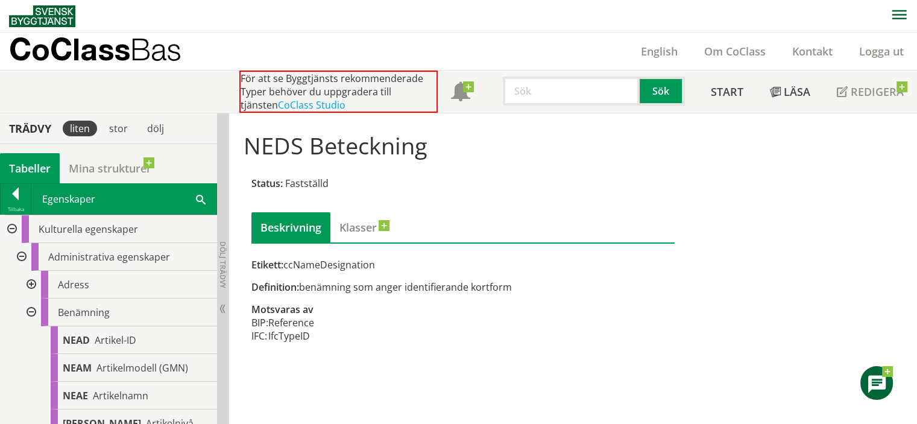
drag, startPoint x: 419, startPoint y: 287, endPoint x: 412, endPoint y: 293, distance: 9.0
click at [433, 287] on div "Definition: benämning som anger identifierande kortform" at bounding box center [462, 286] width 423 height 13
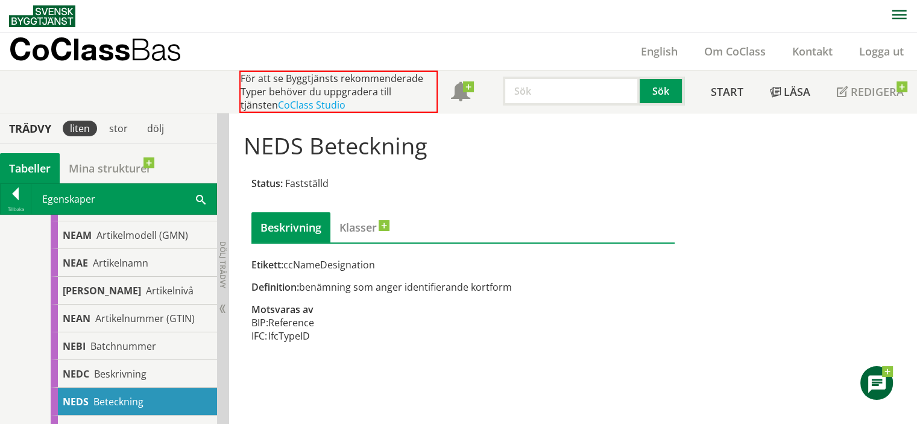
scroll to position [181, 0]
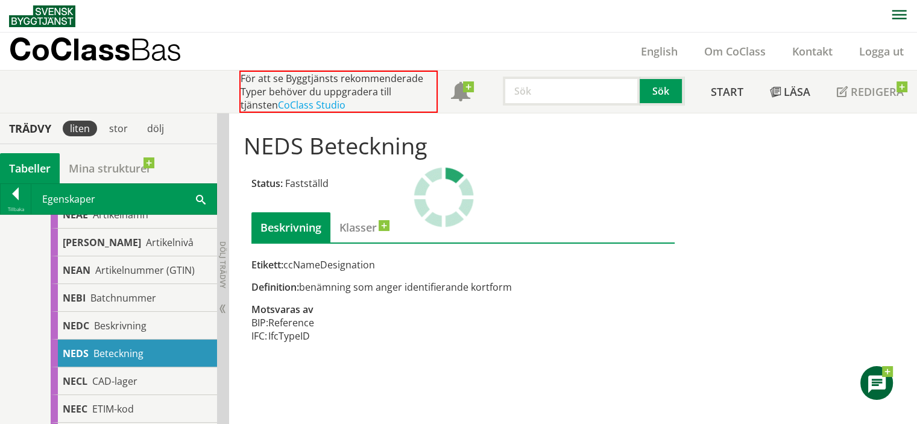
click at [554, 83] on input "text" at bounding box center [571, 91] width 137 height 29
drag, startPoint x: 784, startPoint y: 422, endPoint x: 524, endPoint y: 87, distance: 423.5
click at [524, 87] on input "text" at bounding box center [571, 91] width 137 height 29
paste input "ccEvacuationPlan"
type input "ccEvacuationPlan"
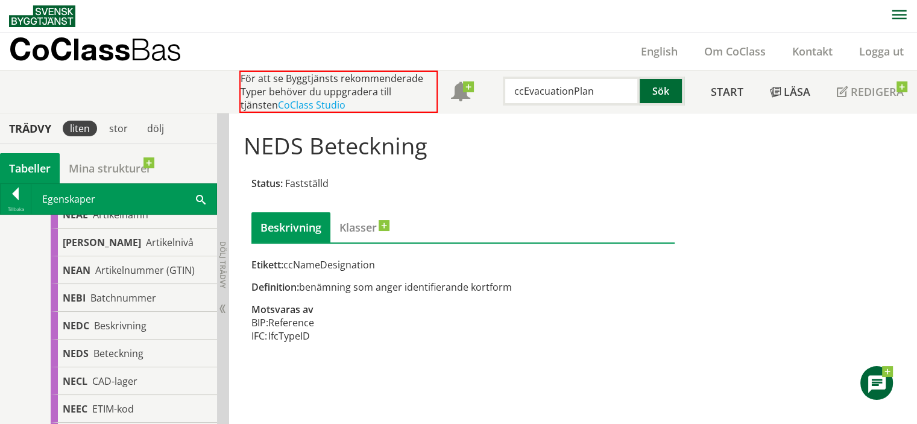
click at [668, 99] on button "Sök" at bounding box center [661, 91] width 45 height 29
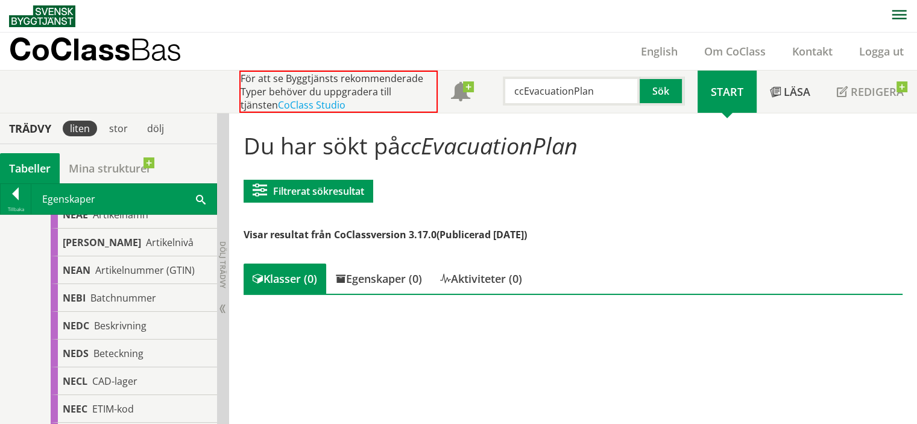
drag, startPoint x: 625, startPoint y: 84, endPoint x: 349, endPoint y: 104, distance: 276.8
click at [349, 101] on div "För att se Byggtjänsts rekommenderade Typer behöver du uppgradera till tjänsten…" at bounding box center [468, 92] width 458 height 42
drag, startPoint x: 468, startPoint y: 169, endPoint x: 193, endPoint y: 207, distance: 277.9
click at [468, 168] on div "Du har sökt på ccEvacuationPlan Filtrerat sökresultat Filtrera CoClass Version …" at bounding box center [573, 215] width 676 height 187
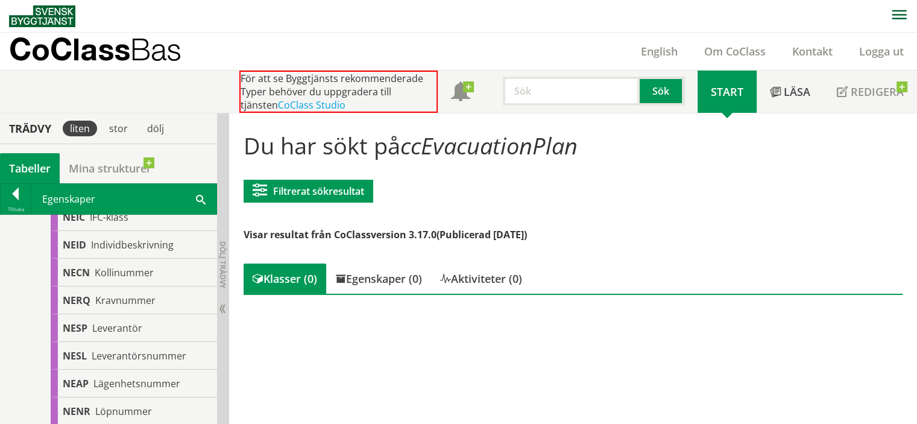
scroll to position [482, 0]
click at [560, 94] on input "text" at bounding box center [571, 91] width 137 height 29
type input "energiklass"
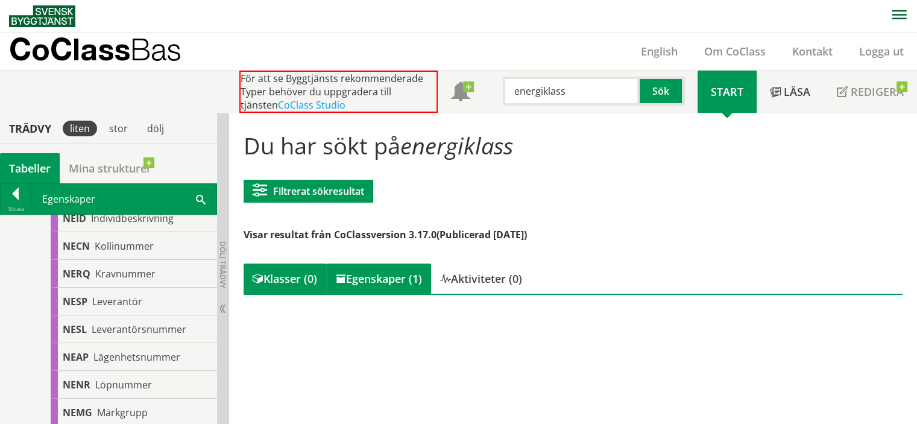
click at [377, 283] on div "Egenskaper (1)" at bounding box center [378, 278] width 105 height 30
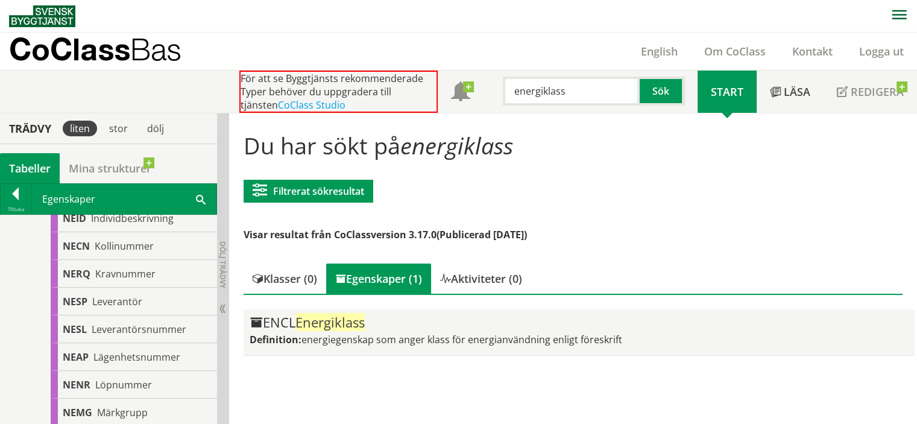
click at [357, 321] on span "Energiklass" at bounding box center [329, 322] width 69 height 18
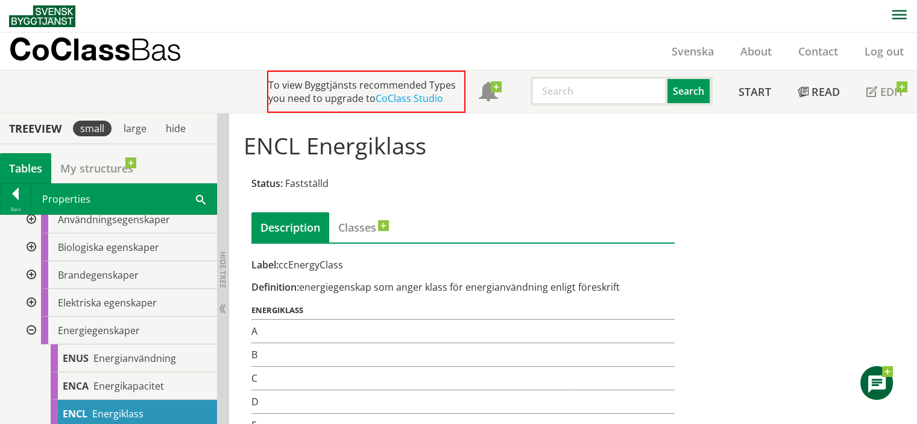
click at [581, 93] on input "text" at bounding box center [598, 91] width 137 height 29
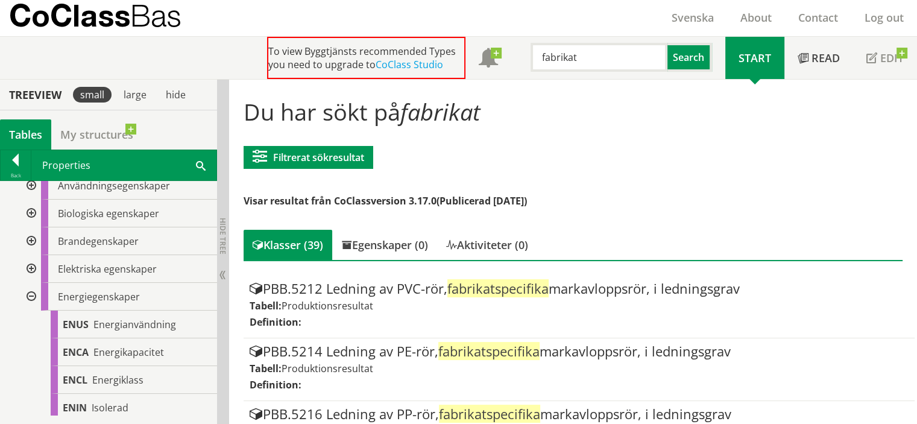
scroll to position [60, 0]
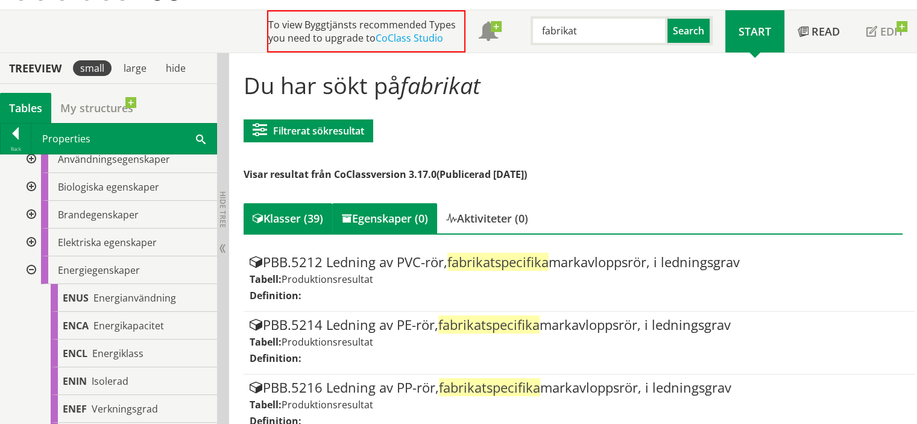
click at [403, 218] on div "Egenskaper (0)" at bounding box center [384, 218] width 105 height 30
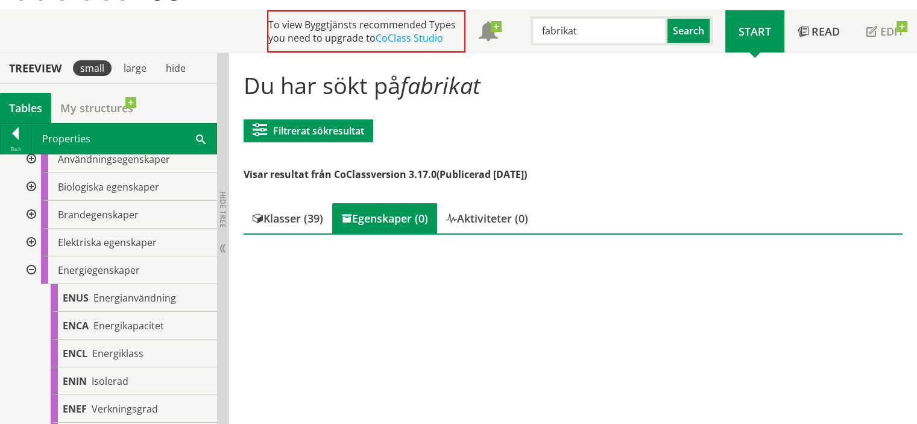
click at [612, 36] on input "fabrikat" at bounding box center [598, 30] width 137 height 29
drag, startPoint x: 612, startPoint y: 36, endPoint x: 492, endPoint y: 36, distance: 120.5
click at [492, 36] on div "To view Byggtjänsts recommended Types you need to upgrade to CoClass Studio Men…" at bounding box center [496, 31] width 458 height 42
paste input "ccNameMarkingGroup"
type input "ccNameMarkingGroup"
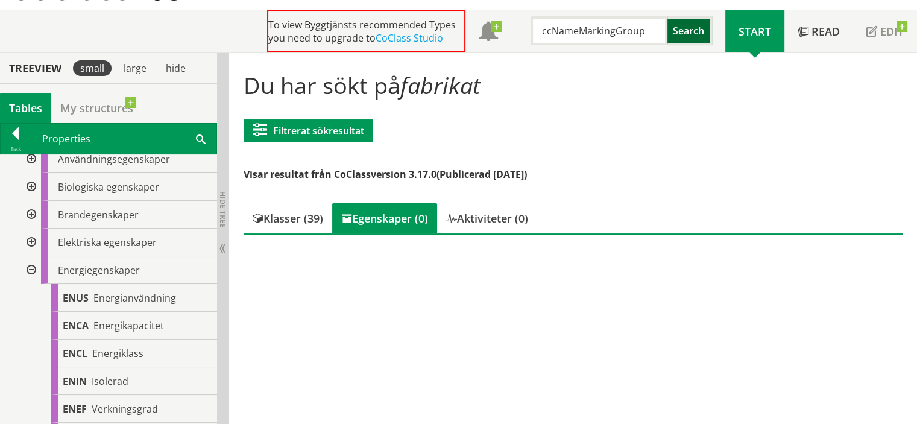
click at [675, 34] on button "Search" at bounding box center [689, 30] width 45 height 29
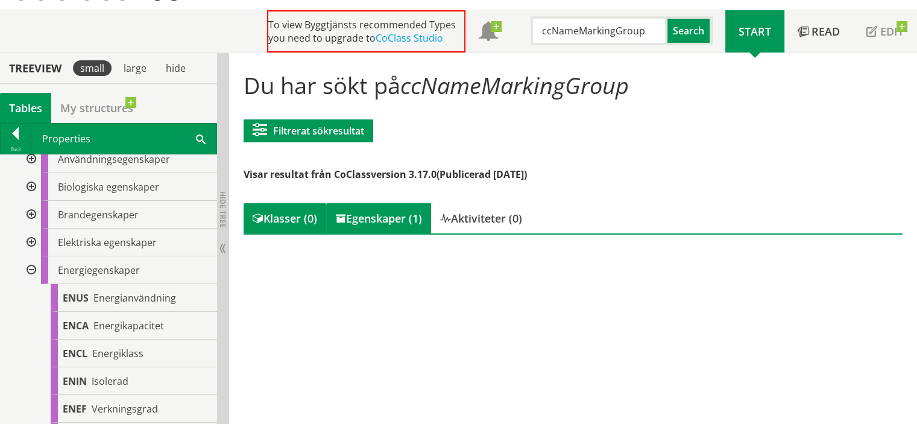
click at [377, 209] on div "Egenskaper (1)" at bounding box center [378, 218] width 105 height 30
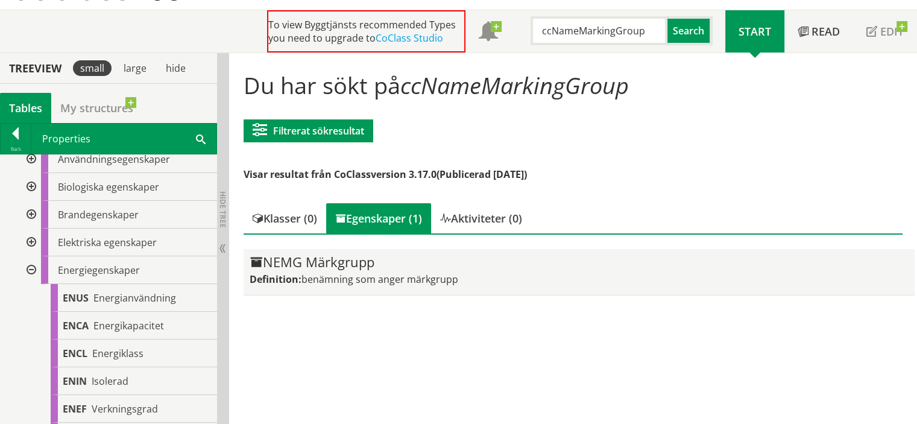
click at [374, 264] on div "NEMG Märkgrupp" at bounding box center [578, 262] width 659 height 14
click at [303, 268] on div "NEMG Märkgrupp" at bounding box center [578, 262] width 659 height 14
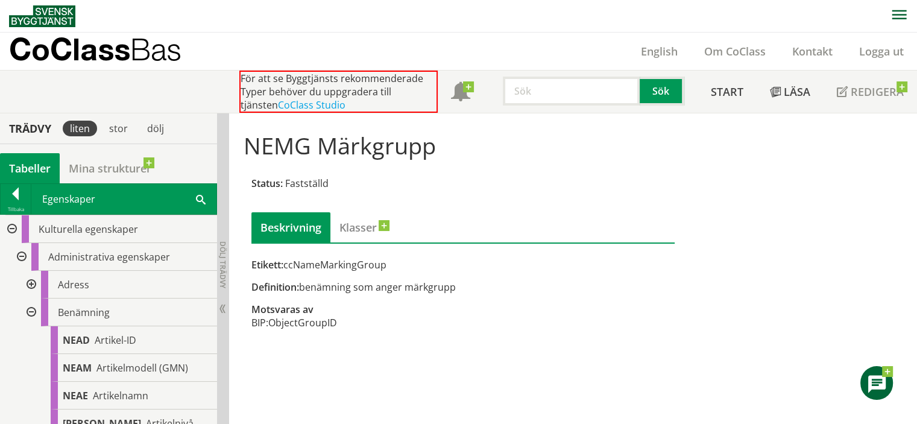
drag, startPoint x: 301, startPoint y: 286, endPoint x: 416, endPoint y: 290, distance: 115.2
click at [416, 290] on div "Definition: benämning som anger märkgrupp" at bounding box center [462, 286] width 423 height 13
drag, startPoint x: 464, startPoint y: 290, endPoint x: 395, endPoint y: 283, distance: 69.1
click at [398, 286] on div "Definition: benämning som anger märkgrupp" at bounding box center [462, 286] width 423 height 13
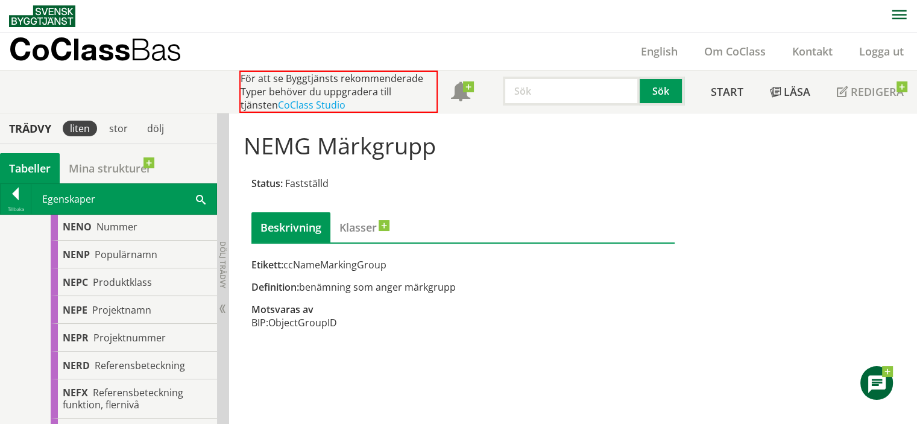
scroll to position [603, 0]
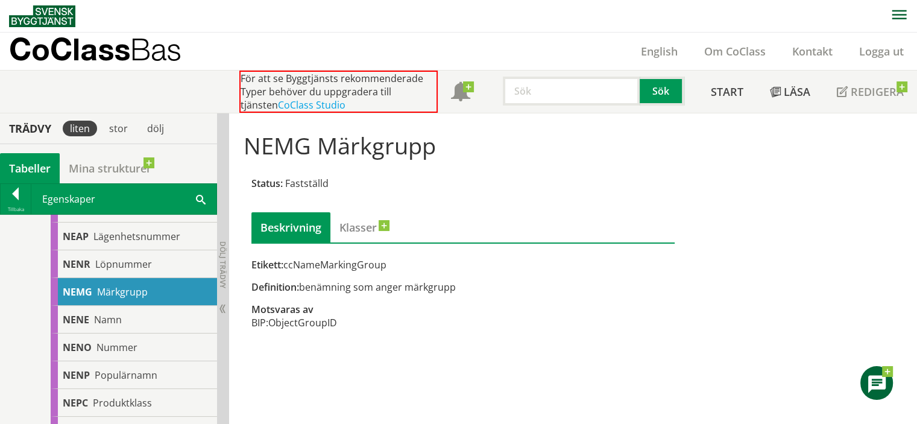
click at [541, 87] on input "text" at bounding box center [571, 91] width 137 height 29
paste input "ccElectrIPClass"
type input "ccElectrIPClass"
click at [656, 94] on button "Sök" at bounding box center [661, 91] width 45 height 29
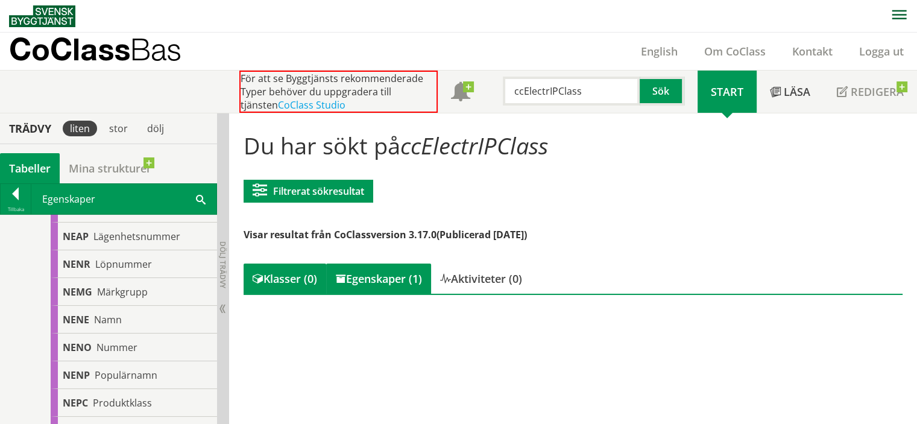
click at [392, 281] on div "Egenskaper (1)" at bounding box center [378, 278] width 105 height 30
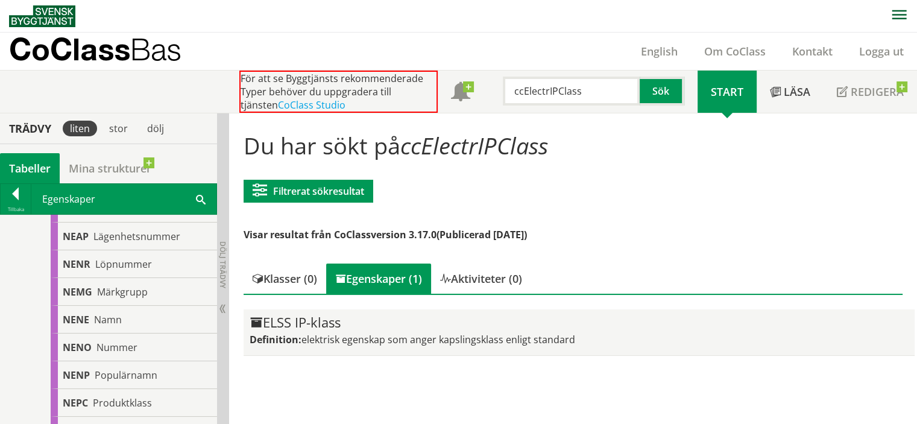
click at [401, 340] on span "elektrisk egenskap som anger kapslingsklass enligt standard" at bounding box center [438, 339] width 274 height 13
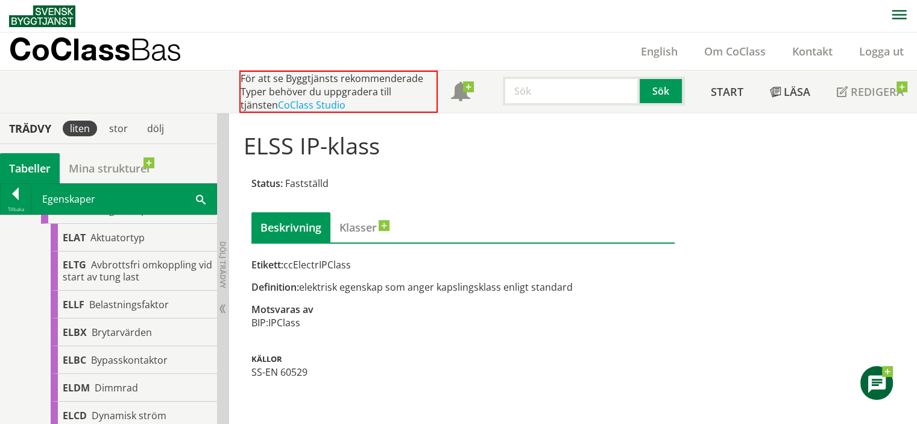
scroll to position [241, 0]
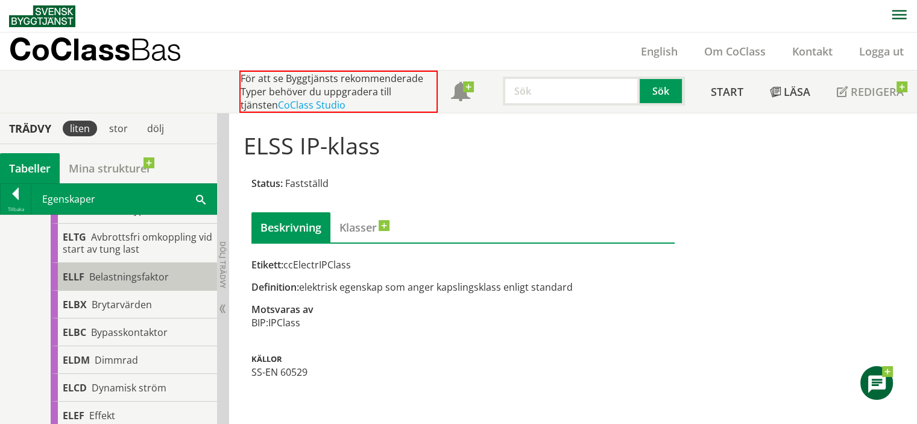
click at [92, 278] on span "Belastningsfaktor" at bounding box center [129, 276] width 80 height 13
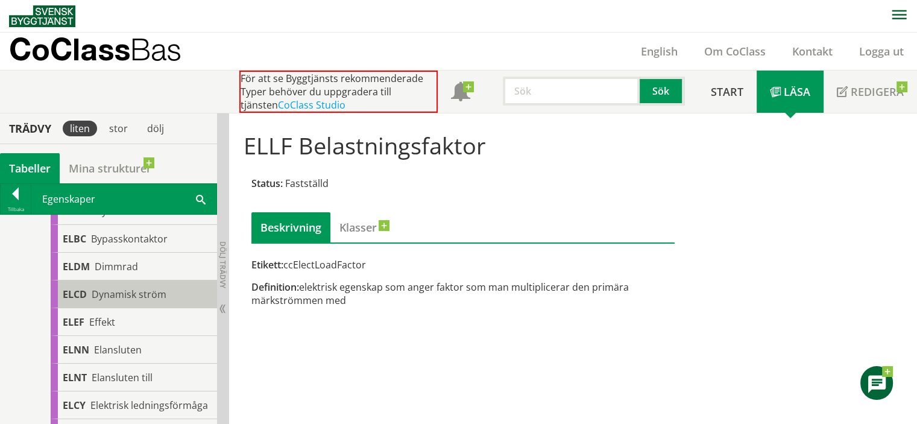
scroll to position [362, 0]
click at [166, 301] on div "ELEF Effekt" at bounding box center [134, 295] width 166 height 28
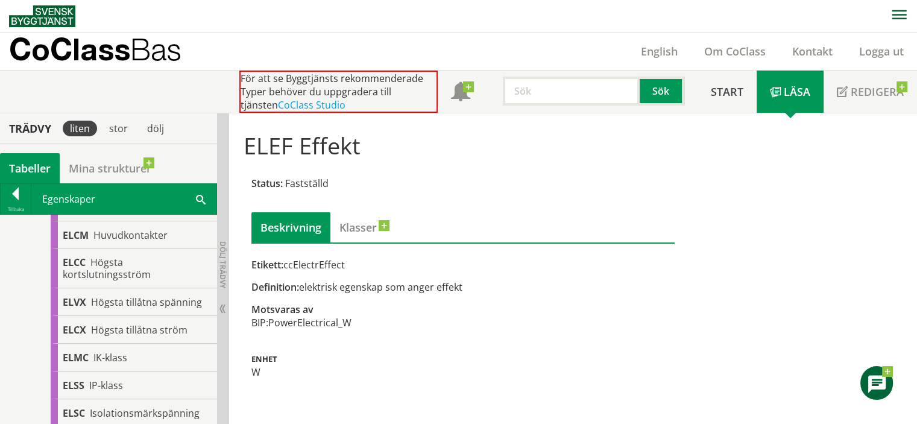
scroll to position [904, 0]
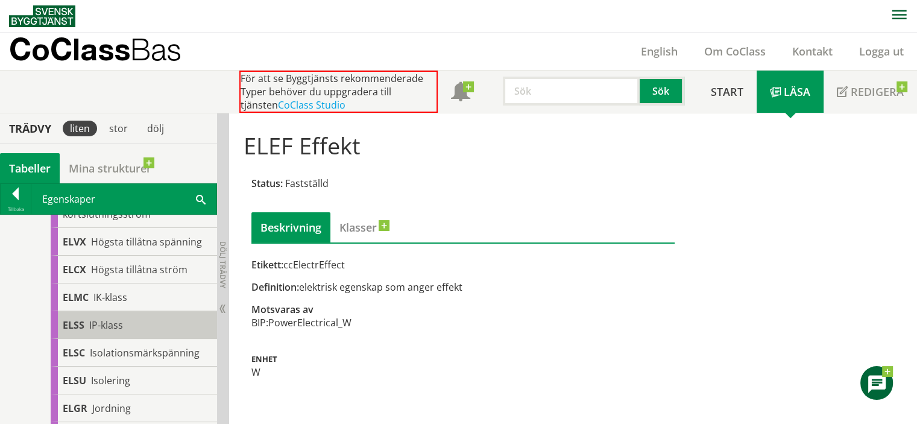
click at [158, 323] on div "ELSS IP-klass" at bounding box center [134, 325] width 166 height 28
